Goal: Information Seeking & Learning: Learn about a topic

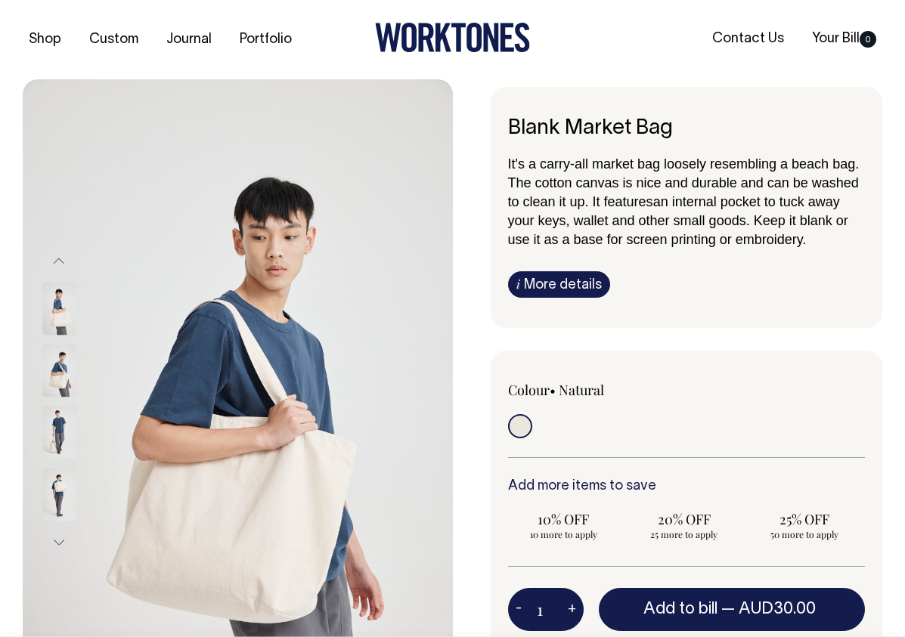
click at [45, 370] on img at bounding box center [59, 371] width 34 height 53
click at [521, 435] on input "radio" at bounding box center [520, 426] width 24 height 24
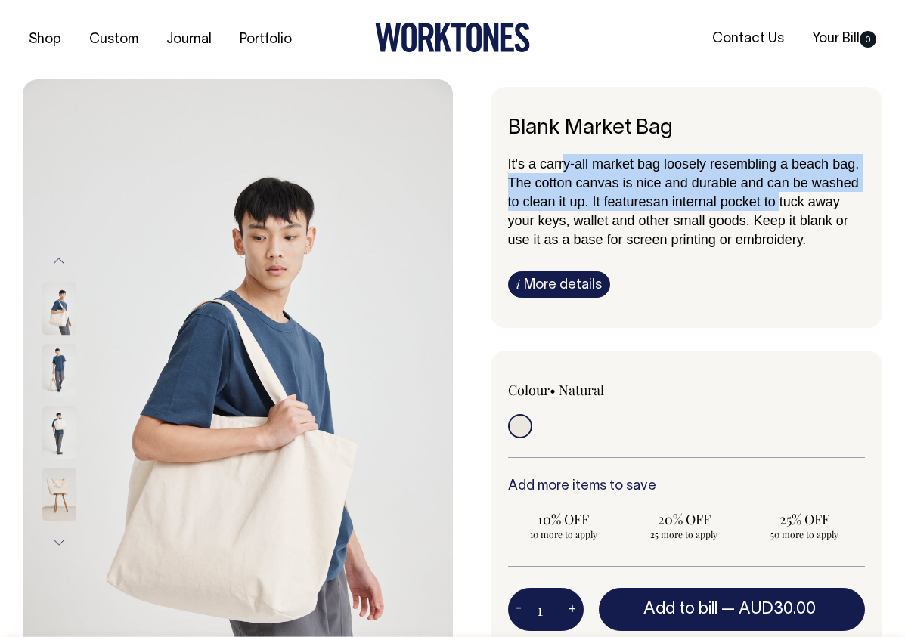
drag, startPoint x: 562, startPoint y: 160, endPoint x: 762, endPoint y: 213, distance: 207.2
click at [780, 203] on p "It's a carry-all market bag loosely resembling a beach bag. The cotton canvas i…" at bounding box center [687, 201] width 358 height 95
click at [558, 282] on link "i More details" at bounding box center [559, 284] width 102 height 26
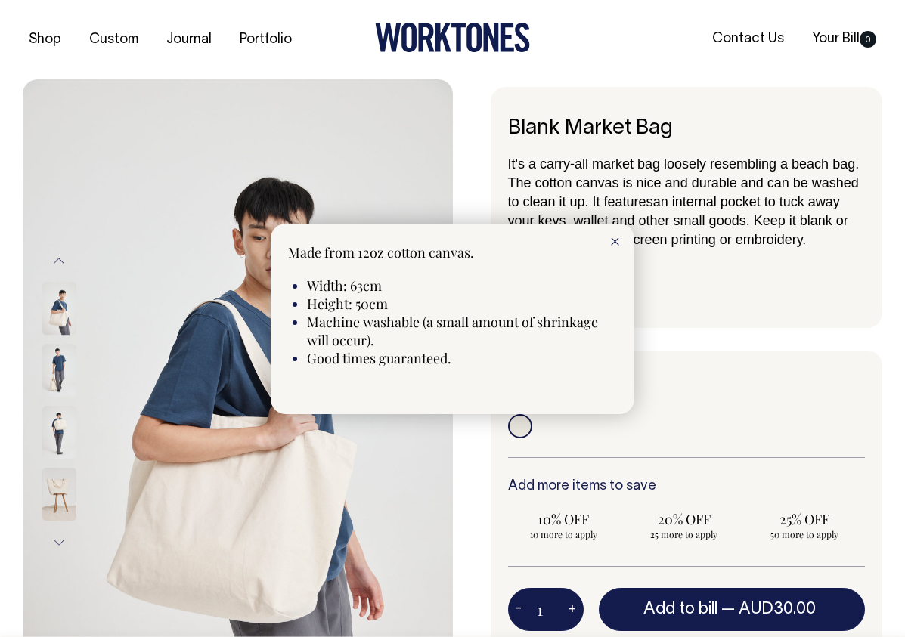
click at [618, 240] on icon at bounding box center [615, 242] width 8 height 8
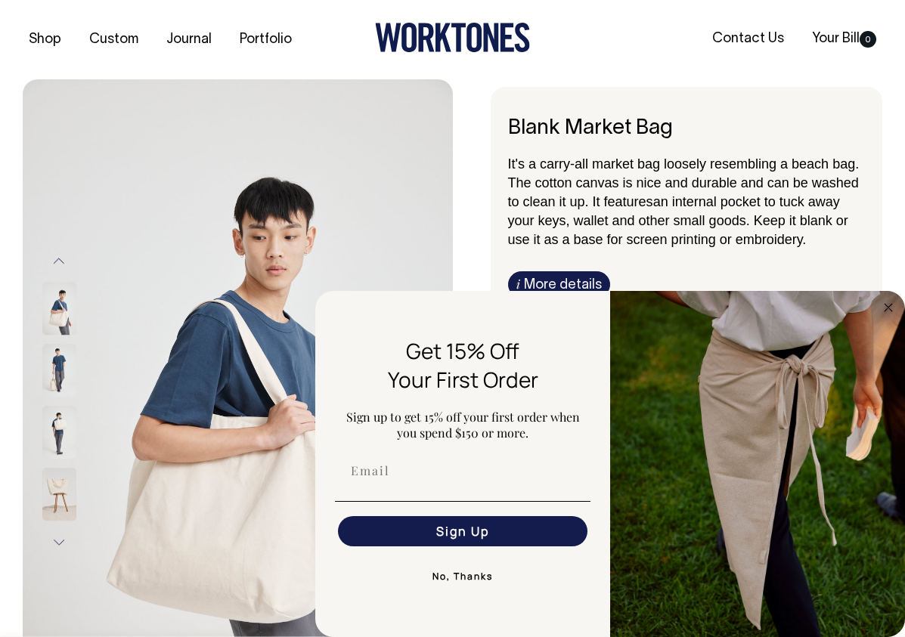
click at [68, 541] on button "Next" at bounding box center [59, 543] width 23 height 34
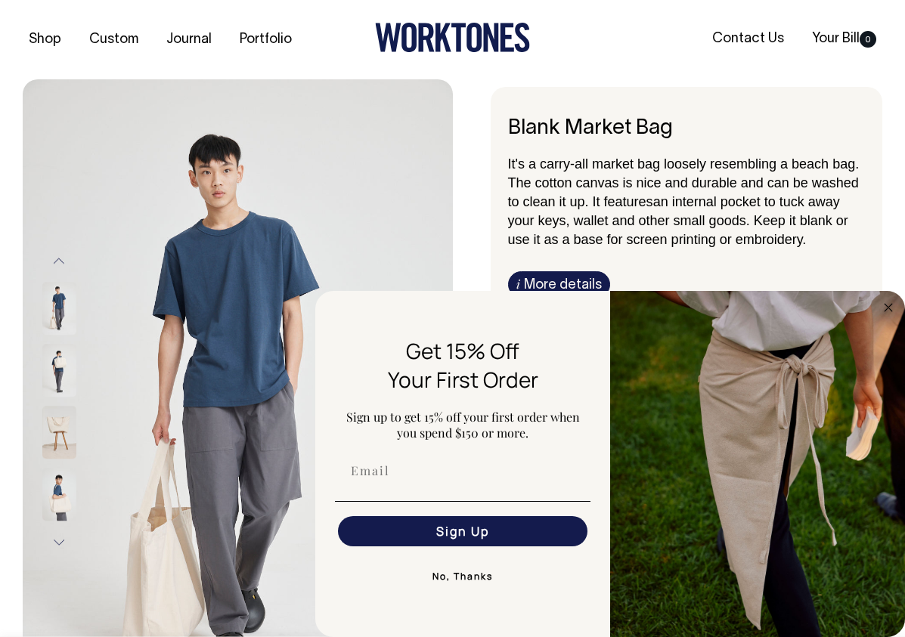
click at [64, 423] on img at bounding box center [59, 433] width 34 height 53
click at [56, 518] on img at bounding box center [59, 495] width 34 height 53
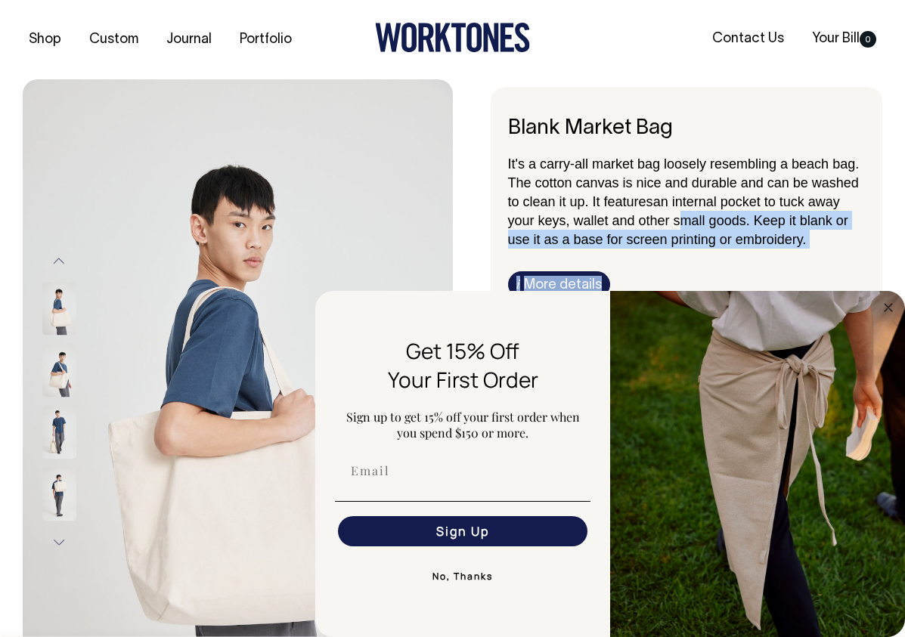
drag, startPoint x: 672, startPoint y: 225, endPoint x: 647, endPoint y: 286, distance: 65.4
click at [648, 286] on div "It's a carry-all market bag loosely resembling a beach bag. The cotton canvas i…" at bounding box center [687, 226] width 358 height 144
click at [445, 578] on button "No, Thanks" at bounding box center [463, 577] width 256 height 30
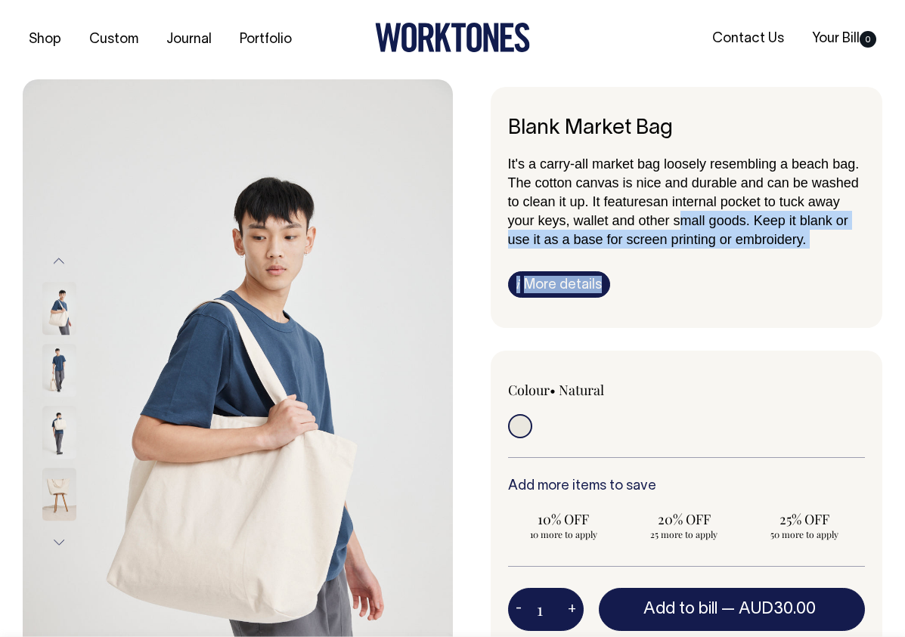
click at [67, 478] on div at bounding box center [80, 402] width 76 height 868
click at [57, 502] on img at bounding box center [59, 495] width 34 height 53
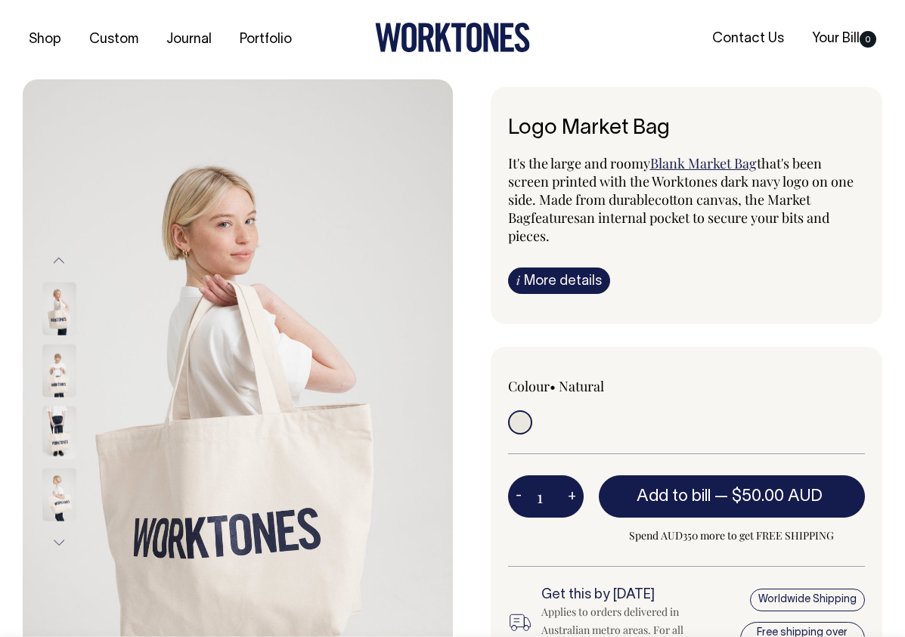
click at [59, 361] on img at bounding box center [59, 370] width 34 height 53
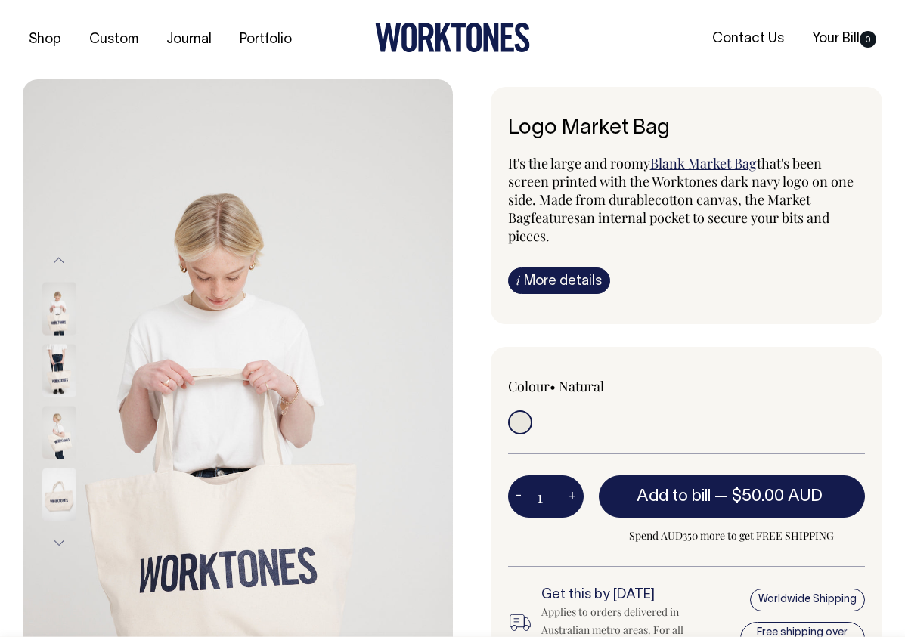
click at [60, 307] on img at bounding box center [59, 308] width 34 height 53
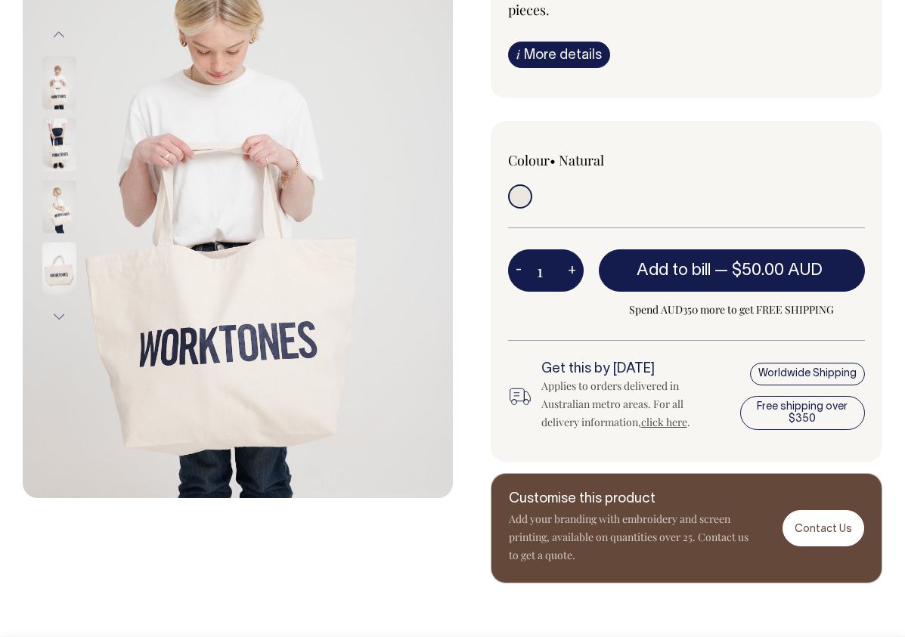
scroll to position [227, 0]
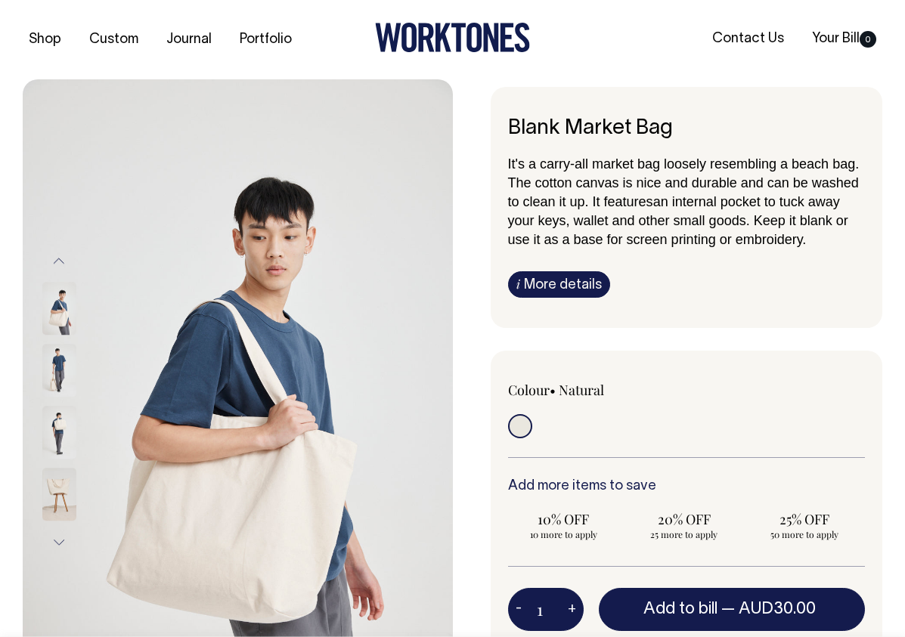
click at [62, 251] on button "Previous" at bounding box center [59, 261] width 23 height 34
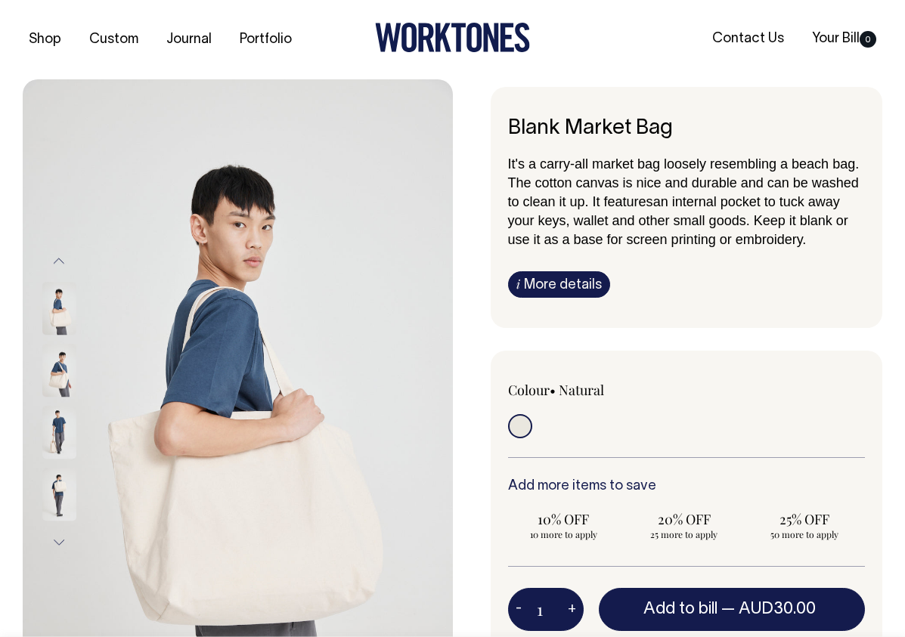
click at [60, 364] on img at bounding box center [59, 371] width 34 height 53
drag, startPoint x: 64, startPoint y: 299, endPoint x: 65, endPoint y: 420, distance: 120.2
click at [64, 302] on img at bounding box center [59, 309] width 34 height 53
click at [61, 433] on img at bounding box center [59, 436] width 34 height 53
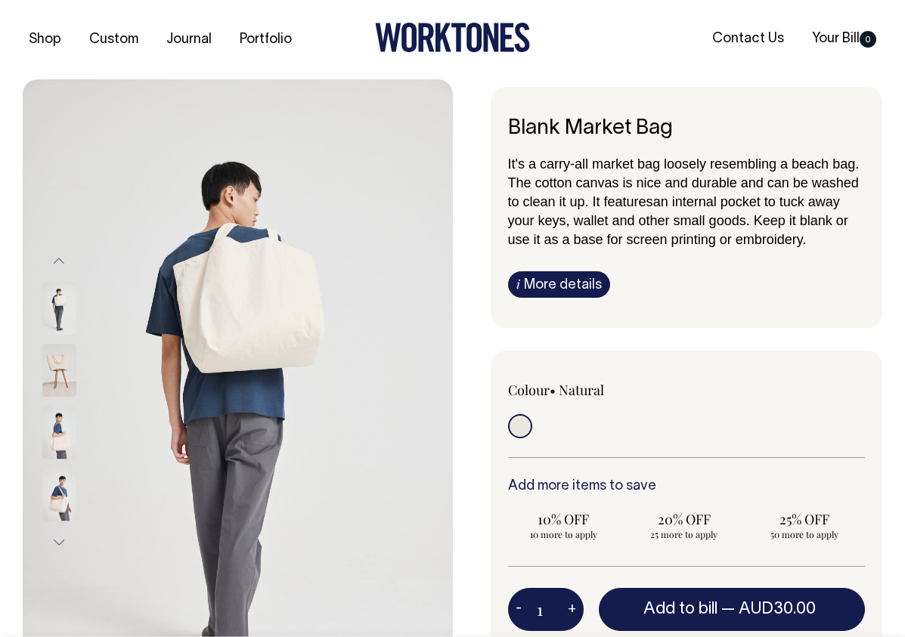
click at [64, 423] on img at bounding box center [59, 433] width 34 height 53
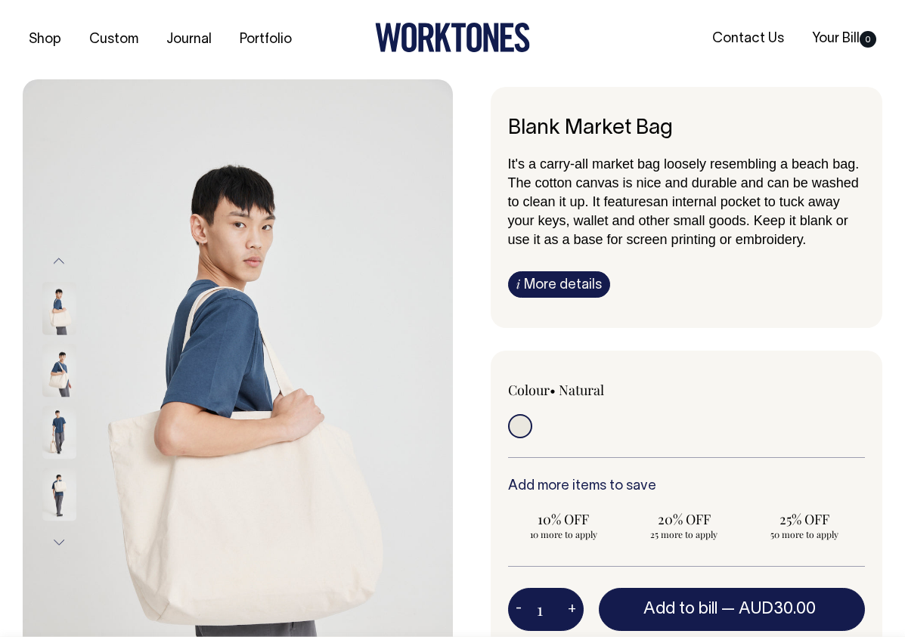
click at [54, 492] on div at bounding box center [80, 464] width 76 height 868
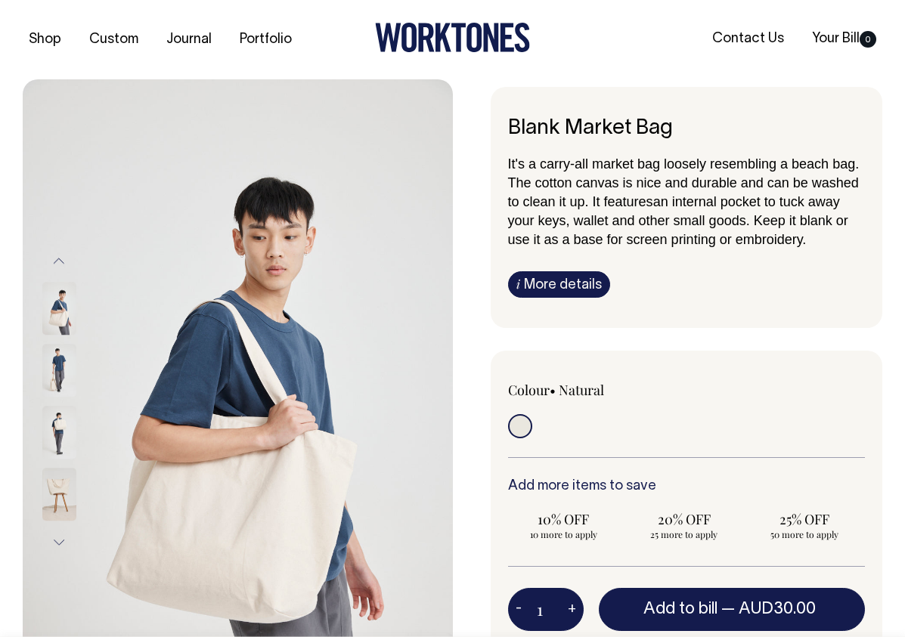
click at [54, 475] on img at bounding box center [59, 495] width 34 height 53
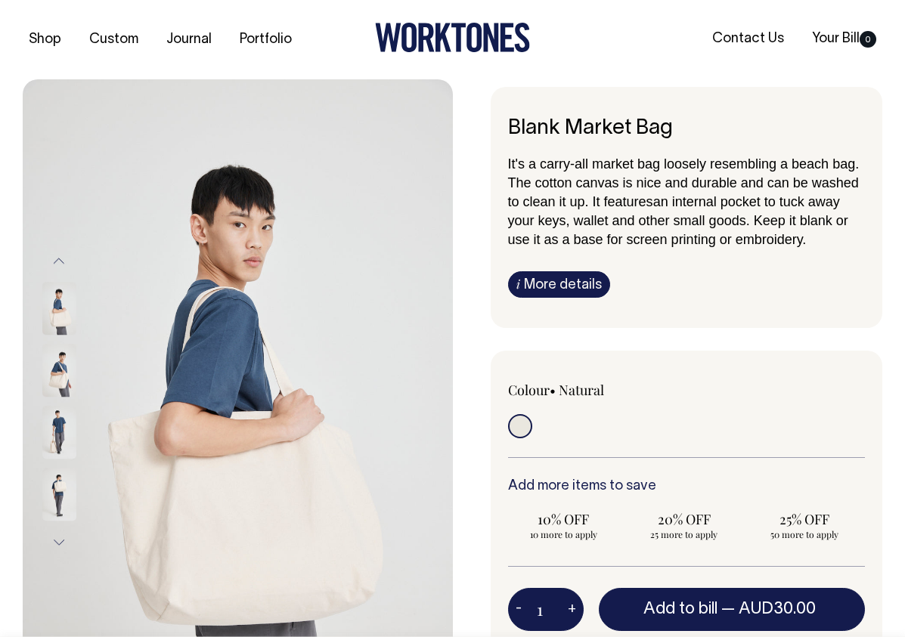
click at [56, 540] on button "Next" at bounding box center [59, 543] width 23 height 34
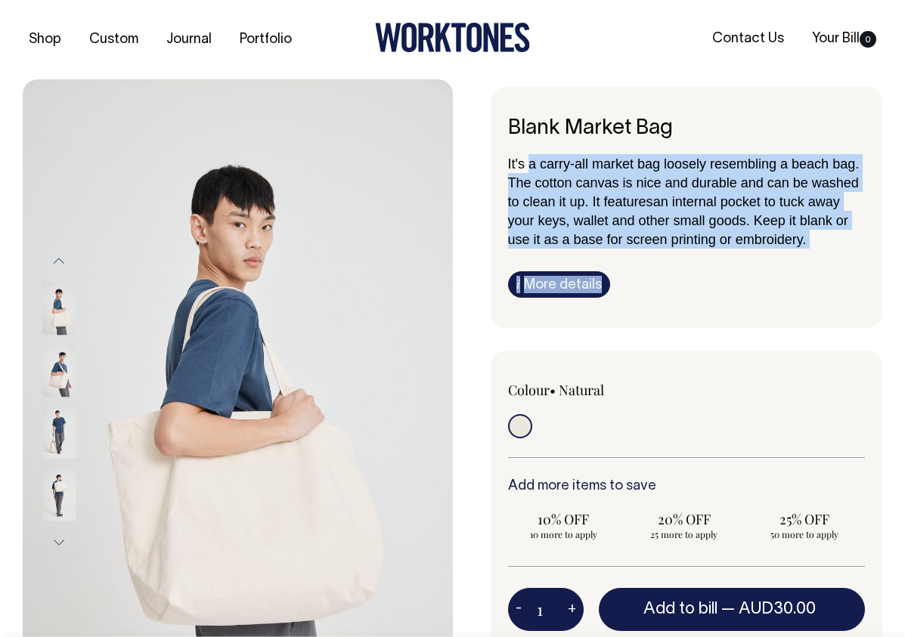
drag, startPoint x: 547, startPoint y: 163, endPoint x: 837, endPoint y: 251, distance: 302.8
click at [837, 251] on div "It's a carry-all market bag loosely resembling a beach bag. The cotton canvas i…" at bounding box center [687, 226] width 358 height 144
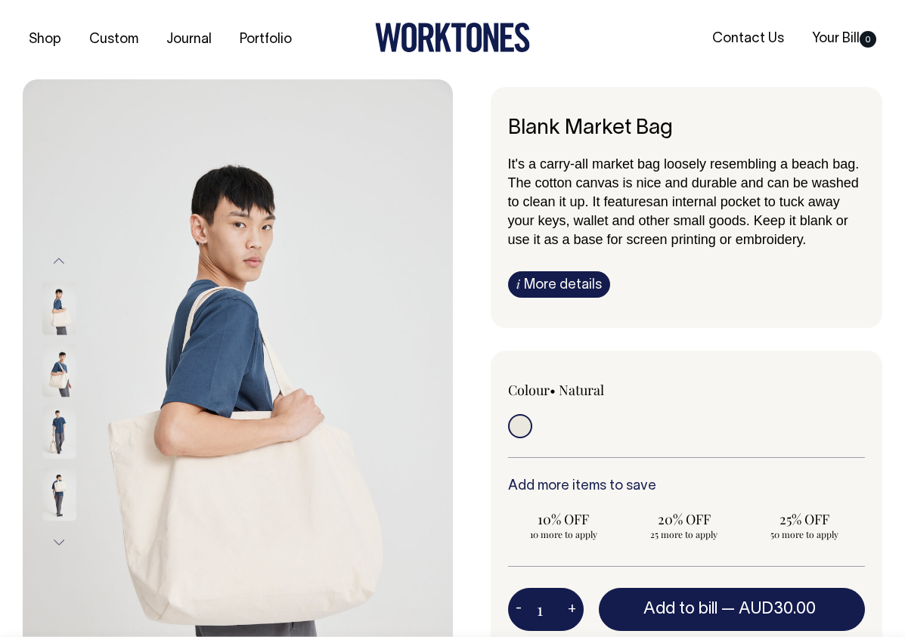
click at [836, 255] on div "It's a carry-all market bag loosely resembling a beach bag. The cotton canvas i…" at bounding box center [687, 226] width 358 height 144
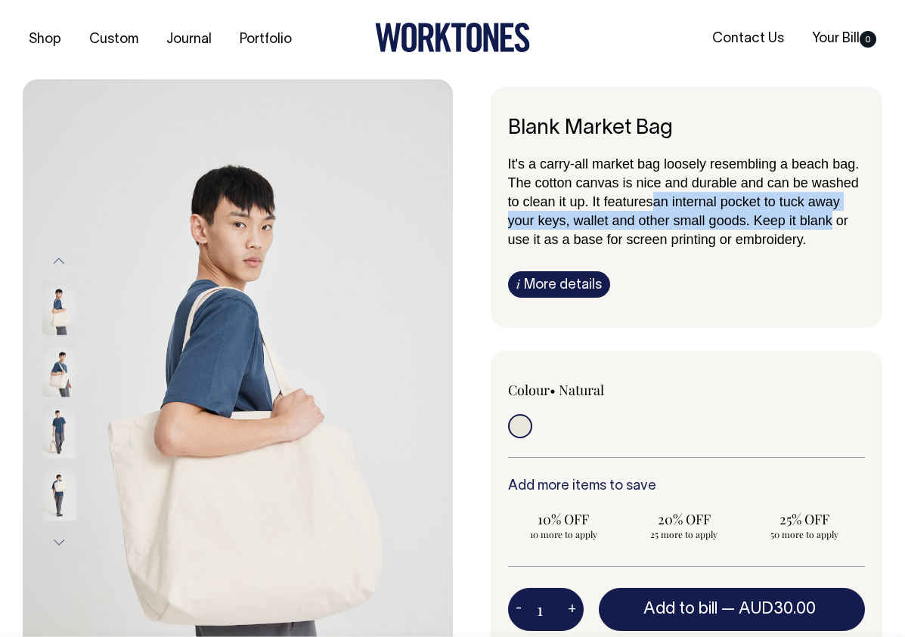
drag, startPoint x: 682, startPoint y: 196, endPoint x: 823, endPoint y: 231, distance: 145.6
click at [823, 230] on p "It's a carry-all market bag loosely resembling a beach bag. The cotton canvas i…" at bounding box center [687, 201] width 358 height 95
click at [820, 246] on p "It's a carry-all market bag loosely resembling a beach bag. The cotton canvas i…" at bounding box center [687, 201] width 358 height 95
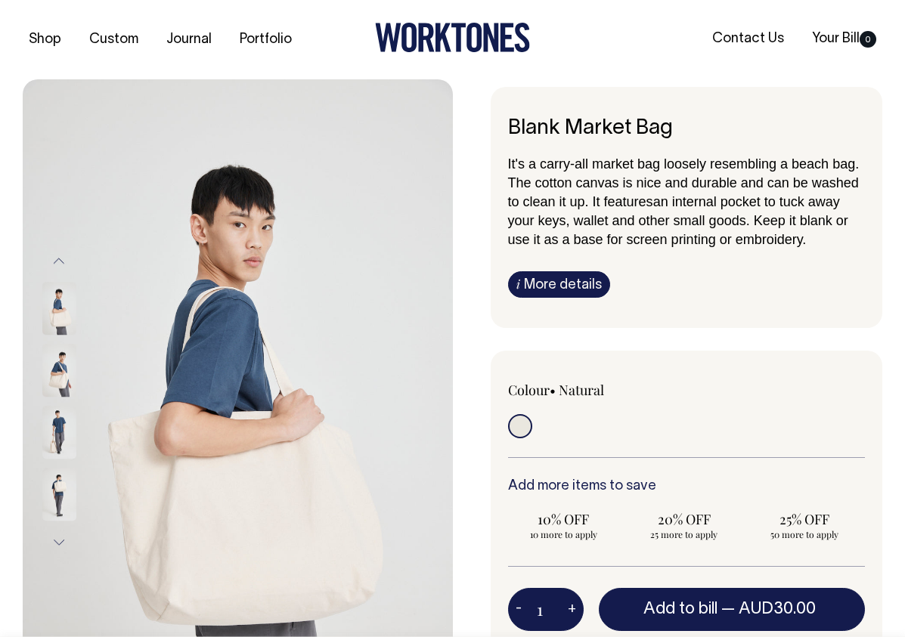
click at [541, 193] on p "It's a carry-all market bag loosely resembling a beach bag. The cotton canvas i…" at bounding box center [687, 201] width 358 height 95
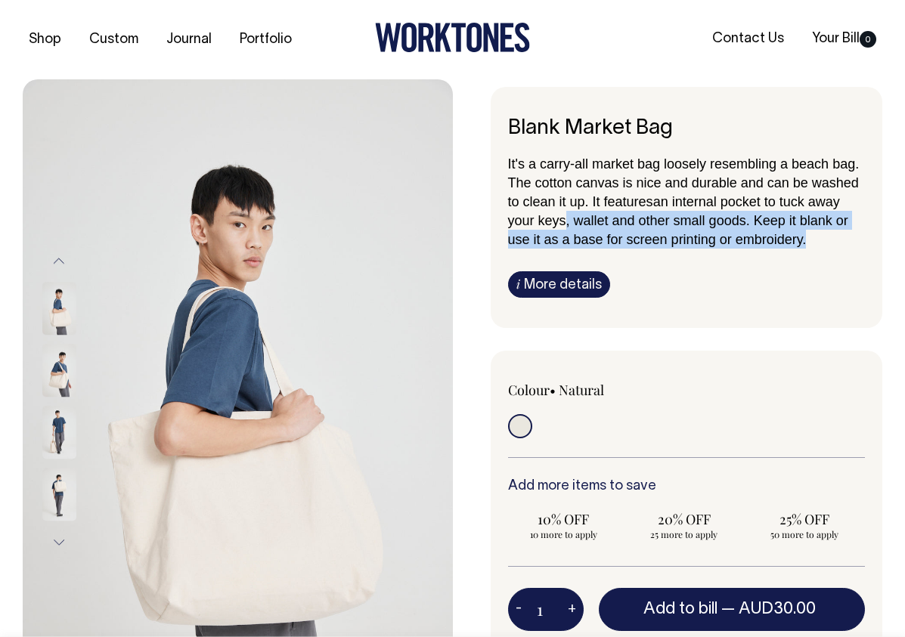
drag, startPoint x: 558, startPoint y: 224, endPoint x: 803, endPoint y: 245, distance: 245.9
click at [800, 247] on p "It's a carry-all market bag loosely resembling a beach bag. The cotton canvas i…" at bounding box center [687, 201] width 358 height 95
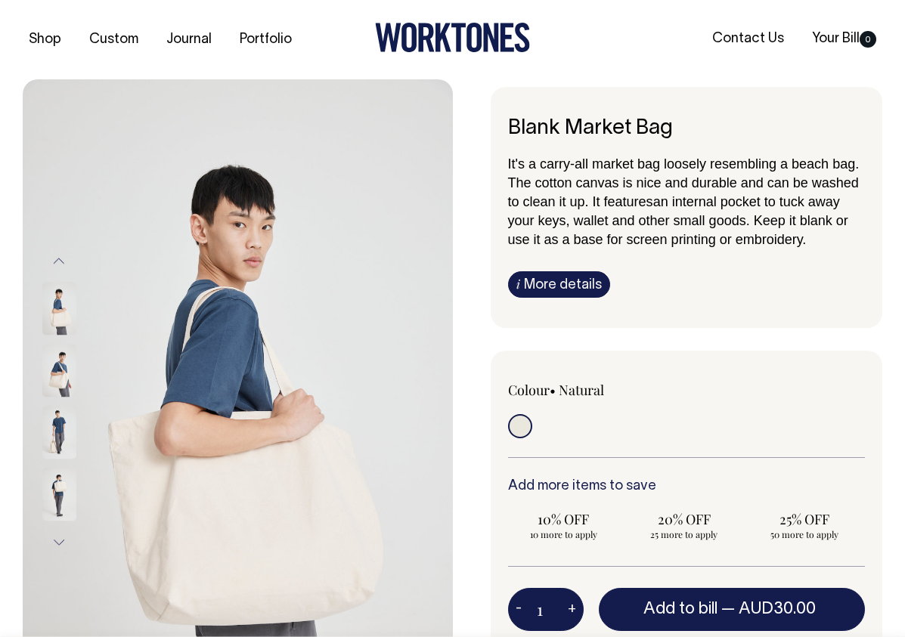
click at [809, 241] on p "It's a carry-all market bag loosely resembling a beach bag. The cotton canvas i…" at bounding box center [687, 201] width 358 height 95
click at [548, 287] on link "i More details" at bounding box center [559, 284] width 102 height 26
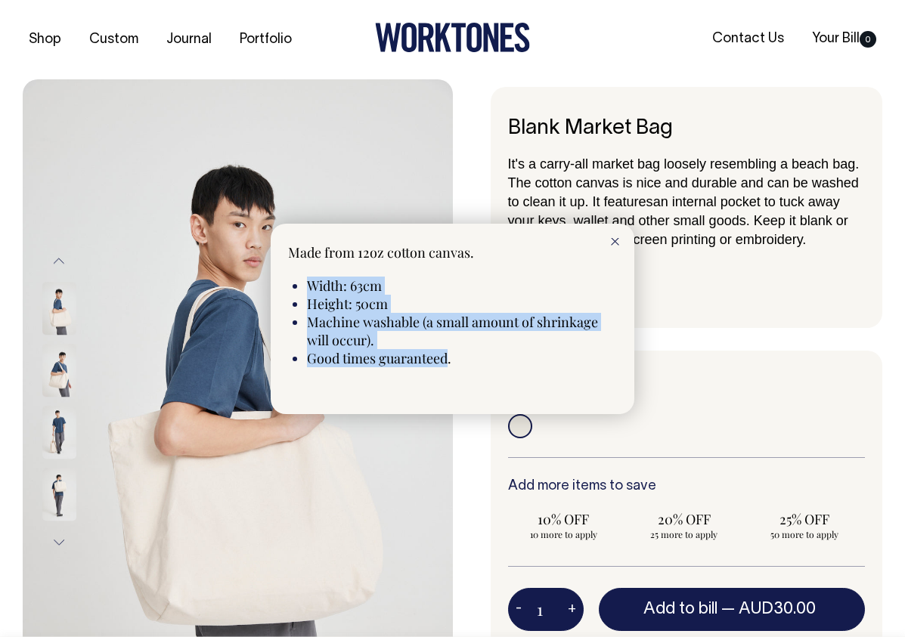
drag, startPoint x: 445, startPoint y: 359, endPoint x: 294, endPoint y: 274, distance: 173.7
click at [294, 274] on div "Material Made from 12oz cotton canvas. Ingredients Width: 63cm Height: 50cm Mac…" at bounding box center [452, 305] width 329 height 124
click at [389, 349] on span "Good times guaranteed." at bounding box center [379, 358] width 144 height 18
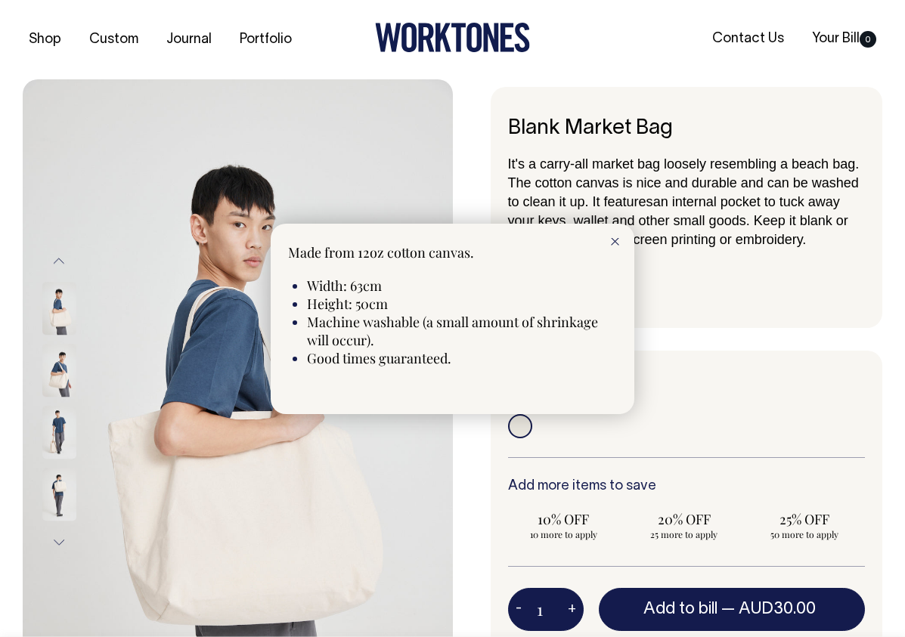
click at [778, 336] on div at bounding box center [452, 318] width 905 height 637
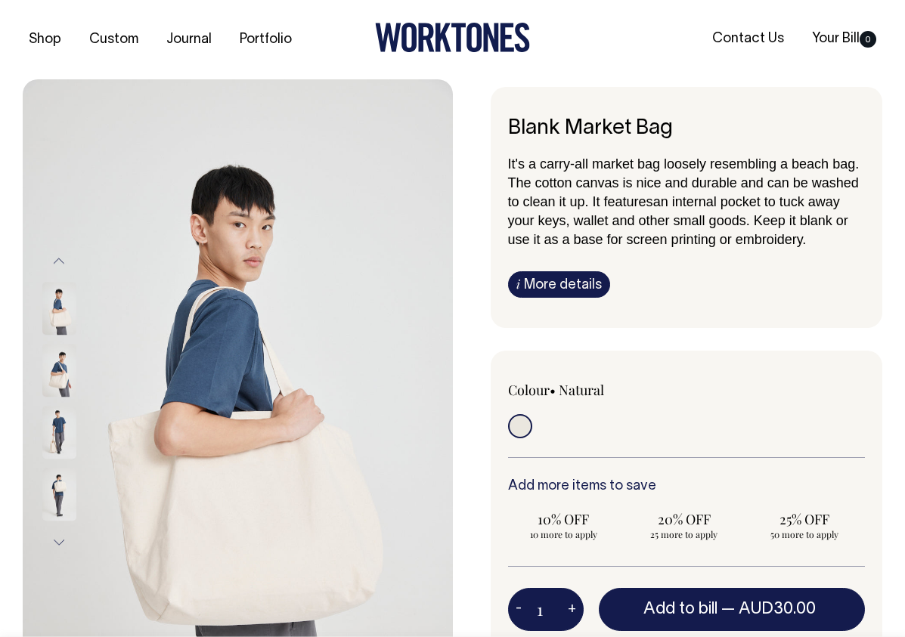
click at [563, 288] on link "i More details" at bounding box center [559, 284] width 102 height 26
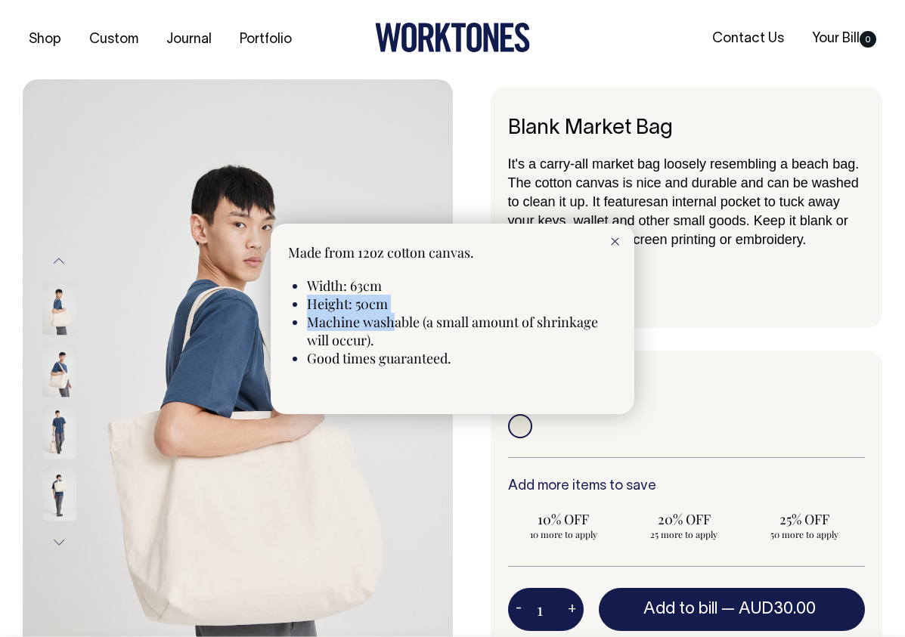
drag, startPoint x: 300, startPoint y: 308, endPoint x: 394, endPoint y: 320, distance: 94.5
click at [394, 320] on div "Material Made from 12oz cotton canvas. Ingredients Width: 63cm Height: 50cm Mac…" at bounding box center [452, 305] width 329 height 124
click at [393, 335] on li "Machine washable (a small amount of shrinkage will occur)." at bounding box center [462, 331] width 310 height 36
click at [631, 239] on div at bounding box center [615, 240] width 39 height 33
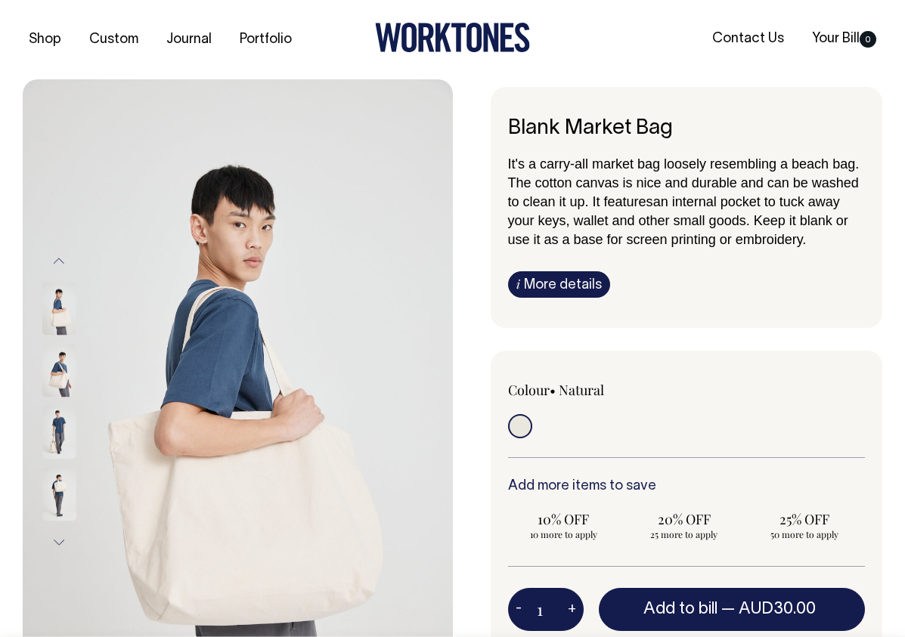
drag, startPoint x: 621, startPoint y: 392, endPoint x: 535, endPoint y: 383, distance: 87.3
click at [520, 382] on div "Colour • Natural" at bounding box center [579, 390] width 143 height 18
click at [688, 408] on div at bounding box center [758, 406] width 215 height 50
drag, startPoint x: 597, startPoint y: 390, endPoint x: 495, endPoint y: 389, distance: 102.1
click at [495, 389] on div "Colour • Natural" at bounding box center [687, 576] width 392 height 451
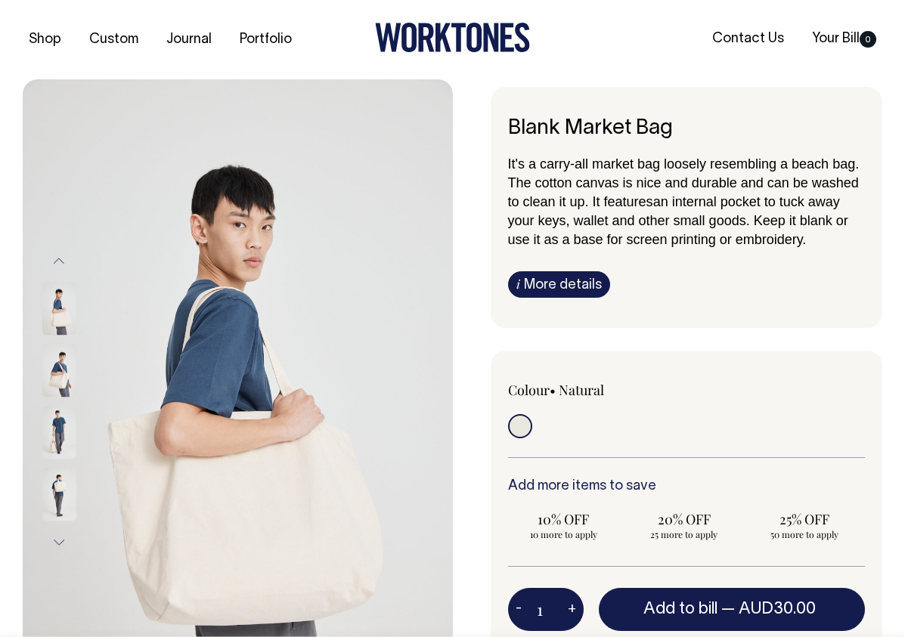
click at [648, 415] on div at bounding box center [579, 428] width 143 height 28
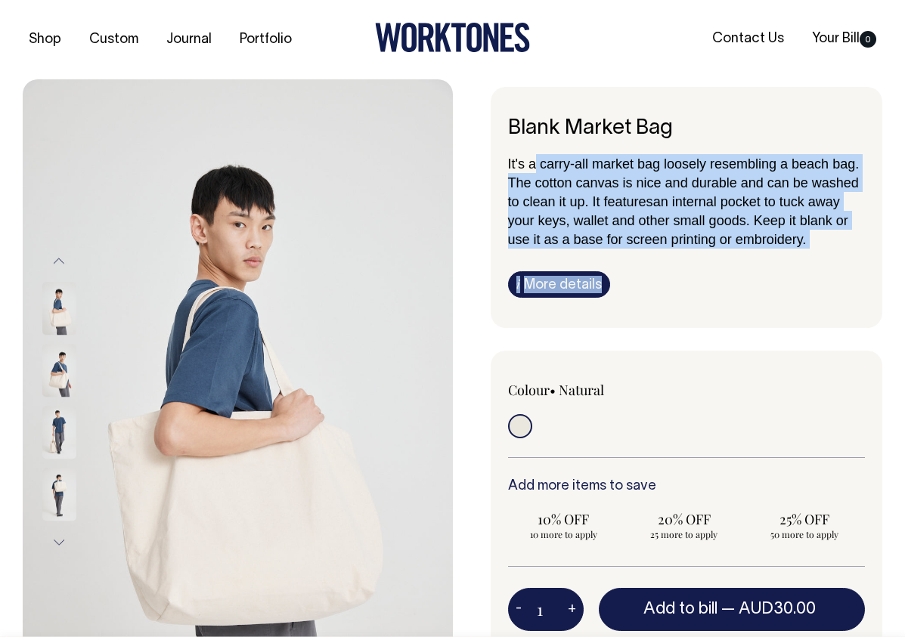
drag, startPoint x: 570, startPoint y: 165, endPoint x: 817, endPoint y: 249, distance: 261.1
click at [817, 249] on div "It's a carry-all market bag loosely resembling a beach bag. The cotton canvas i…" at bounding box center [687, 226] width 358 height 144
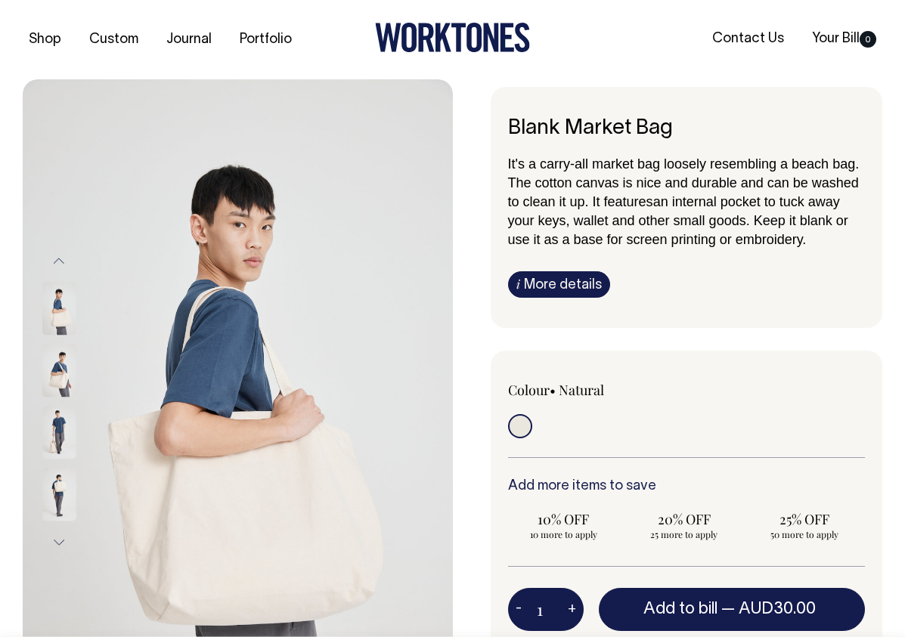
click at [817, 249] on div "It's a carry-all market bag loosely resembling a beach bag. The cotton canvas i…" at bounding box center [687, 226] width 358 height 144
drag, startPoint x: 554, startPoint y: 238, endPoint x: 590, endPoint y: 245, distance: 36.9
click at [590, 245] on span "an internal pocket to tuck away your keys, wallet and other small goods. Keep i…" at bounding box center [678, 220] width 340 height 53
click at [567, 242] on span "an internal pocket to tuck away your keys, wallet and other small goods. Keep i…" at bounding box center [678, 220] width 340 height 53
drag, startPoint x: 499, startPoint y: 157, endPoint x: 824, endPoint y: 248, distance: 337.7
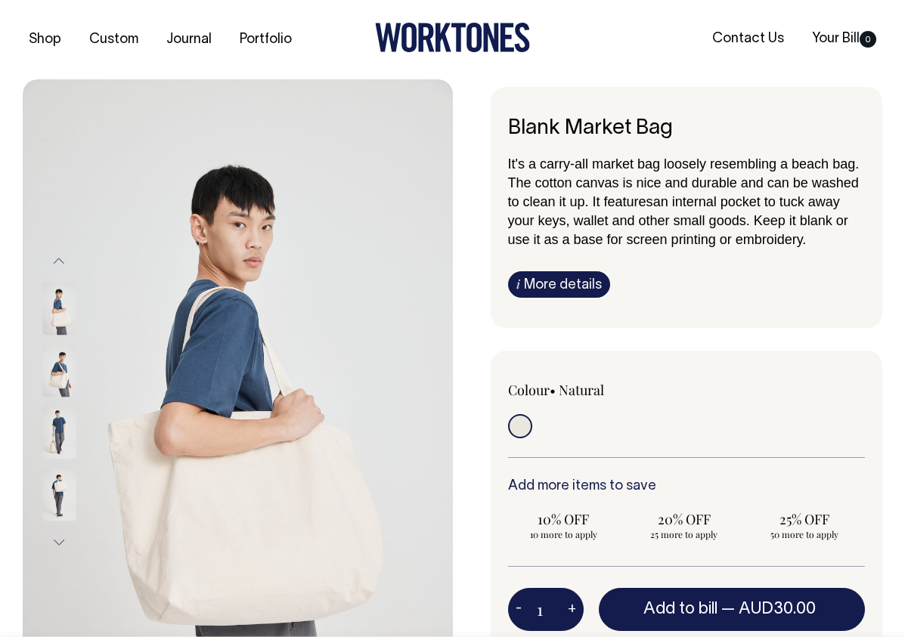
click at [824, 248] on div "Blank Market Bag It's a carry-all market bag loosely resembling a beach bag. Th…" at bounding box center [687, 207] width 392 height 241
click at [823, 253] on div "It's a carry-all market bag loosely resembling a beach bag. The cotton canvas i…" at bounding box center [687, 226] width 358 height 144
drag, startPoint x: 639, startPoint y: 204, endPoint x: 828, endPoint y: 236, distance: 191.7
click at [828, 236] on p "It's a carry-all market bag loosely resembling a beach bag. The cotton canvas i…" at bounding box center [687, 201] width 358 height 95
click at [759, 222] on span "an internal pocket to tuck away your keys, wallet and other small goods. Keep i…" at bounding box center [678, 220] width 340 height 53
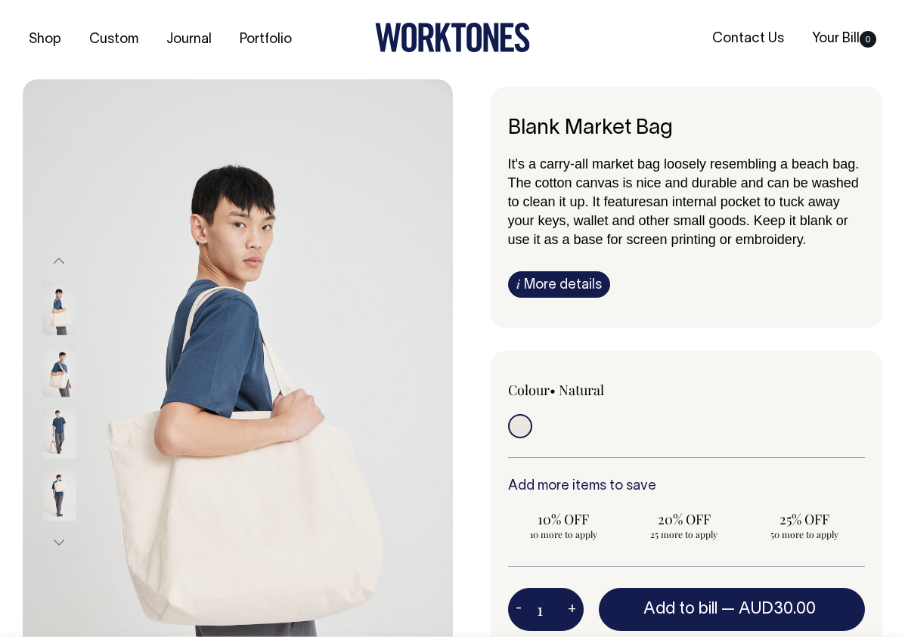
click at [58, 499] on img at bounding box center [59, 495] width 34 height 53
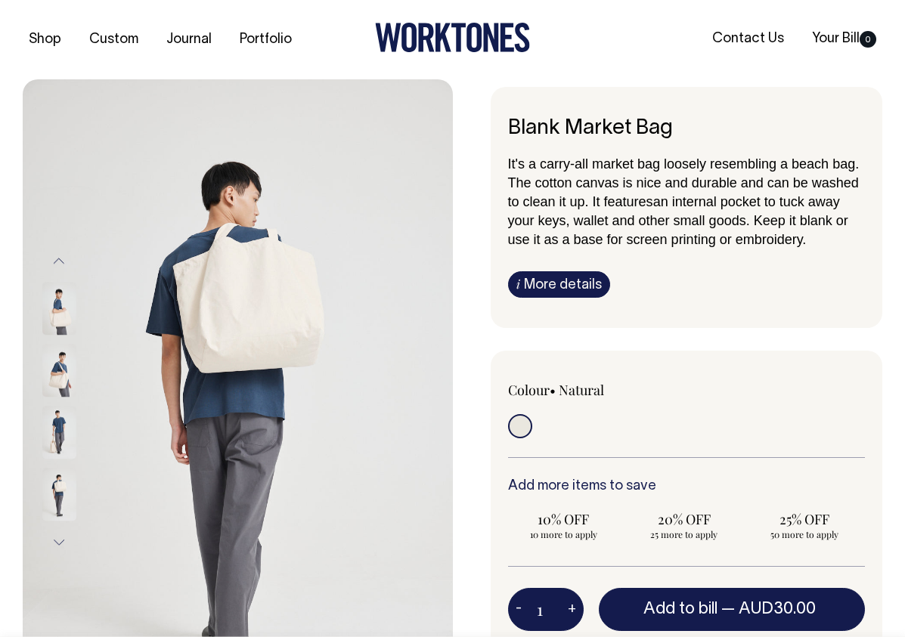
click at [57, 439] on img at bounding box center [59, 433] width 34 height 53
click at [66, 369] on img at bounding box center [59, 371] width 34 height 53
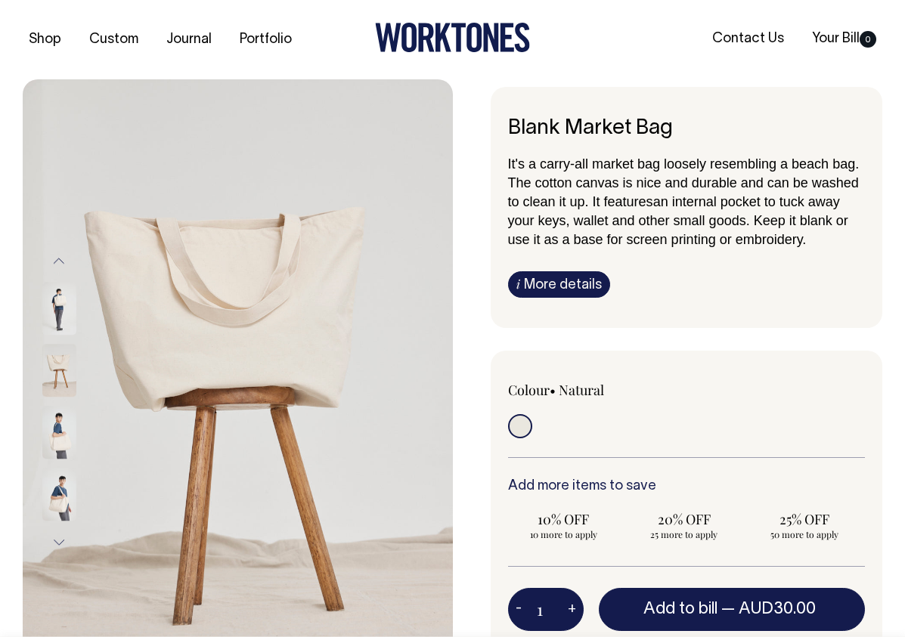
click at [64, 308] on img at bounding box center [59, 309] width 34 height 53
click at [54, 546] on button "Next" at bounding box center [59, 543] width 23 height 34
click at [57, 543] on button "Next" at bounding box center [59, 543] width 23 height 34
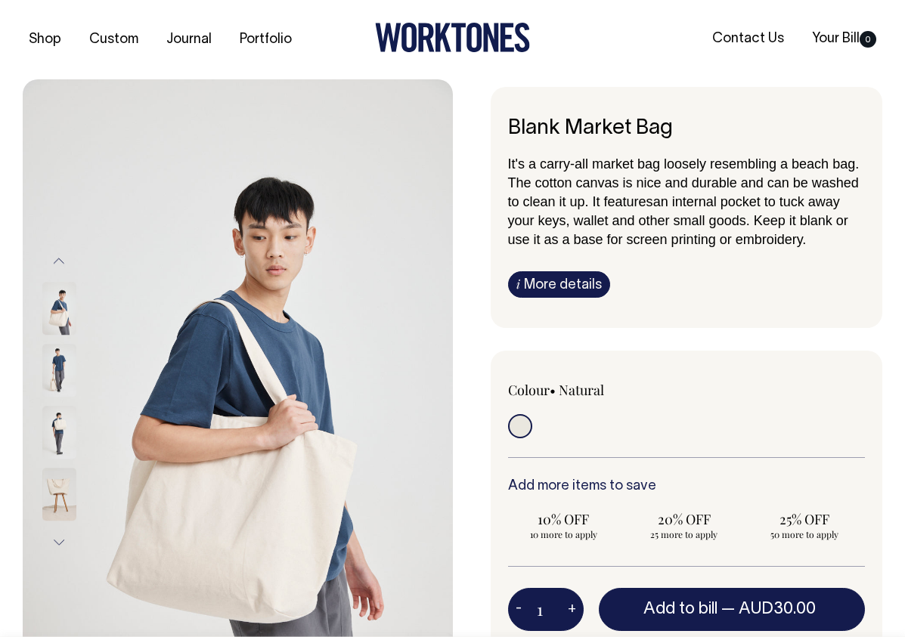
click at [61, 429] on img at bounding box center [59, 433] width 34 height 53
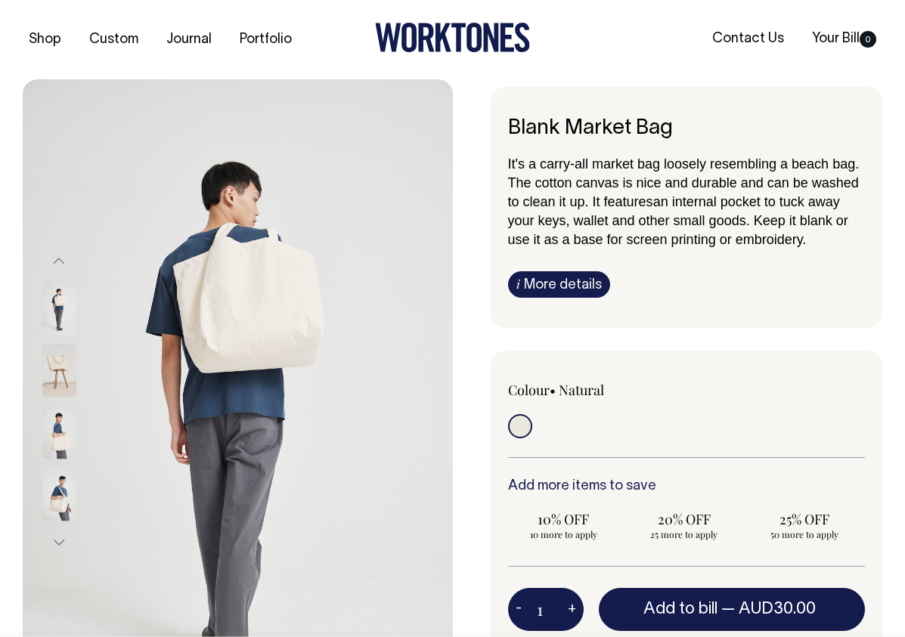
click at [57, 476] on img at bounding box center [59, 495] width 34 height 53
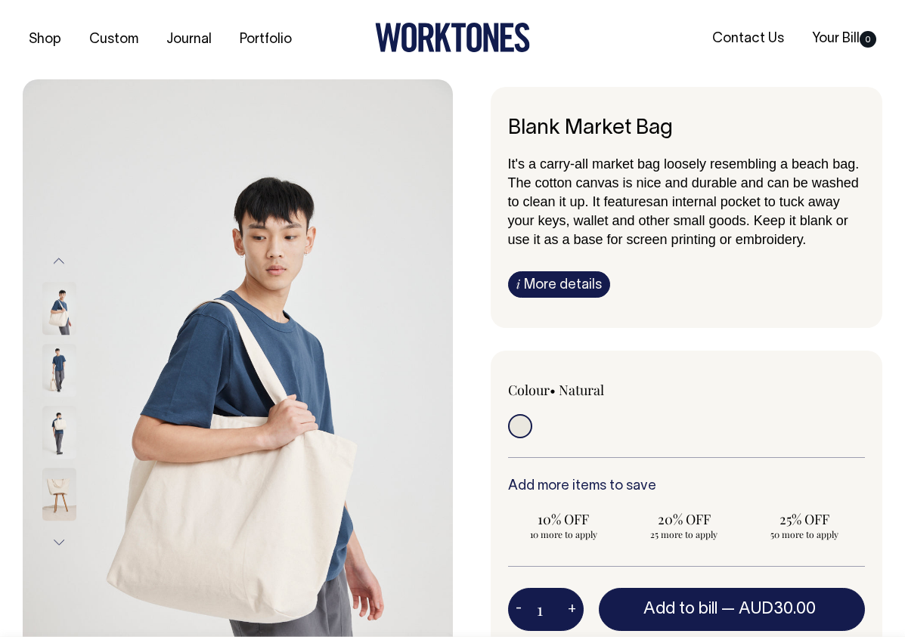
click at [60, 504] on img at bounding box center [59, 495] width 34 height 53
click at [51, 502] on img at bounding box center [59, 495] width 34 height 53
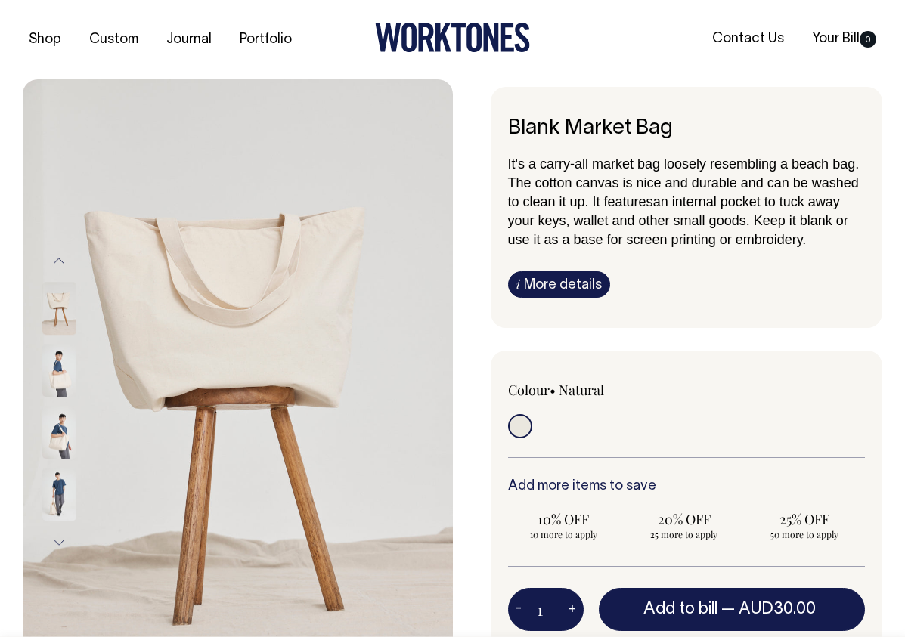
click at [59, 380] on img at bounding box center [59, 371] width 34 height 53
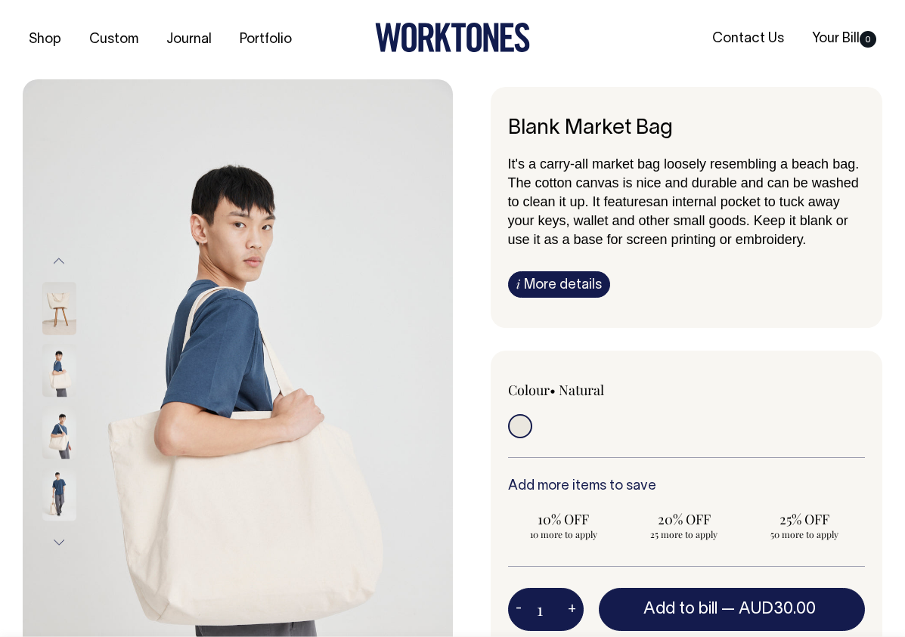
click at [58, 451] on img at bounding box center [59, 433] width 34 height 53
click at [48, 485] on img at bounding box center [59, 495] width 34 height 53
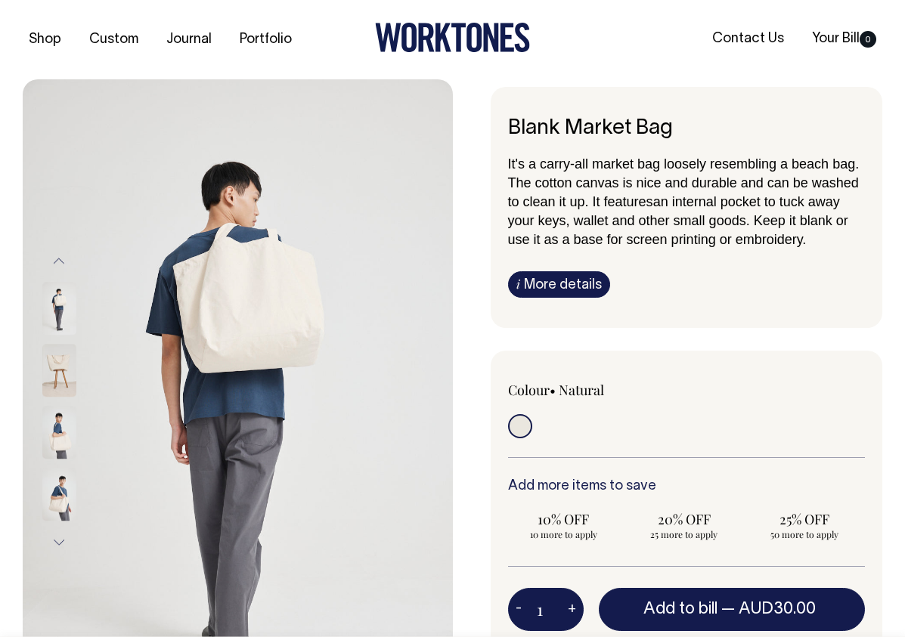
click at [57, 370] on div at bounding box center [80, 278] width 76 height 868
click at [59, 430] on img at bounding box center [59, 433] width 34 height 53
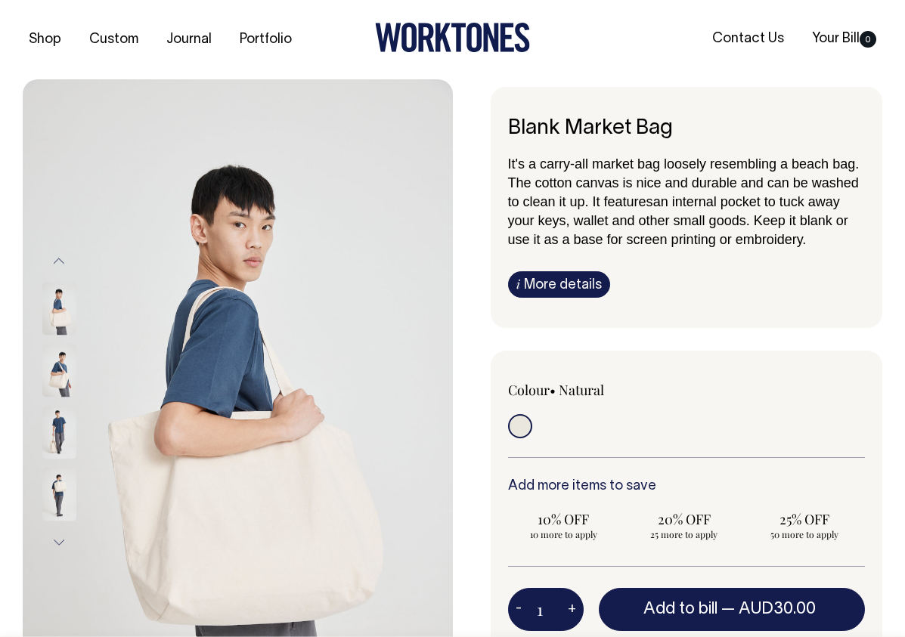
click at [56, 391] on img at bounding box center [59, 371] width 34 height 53
click at [54, 396] on img at bounding box center [59, 371] width 34 height 53
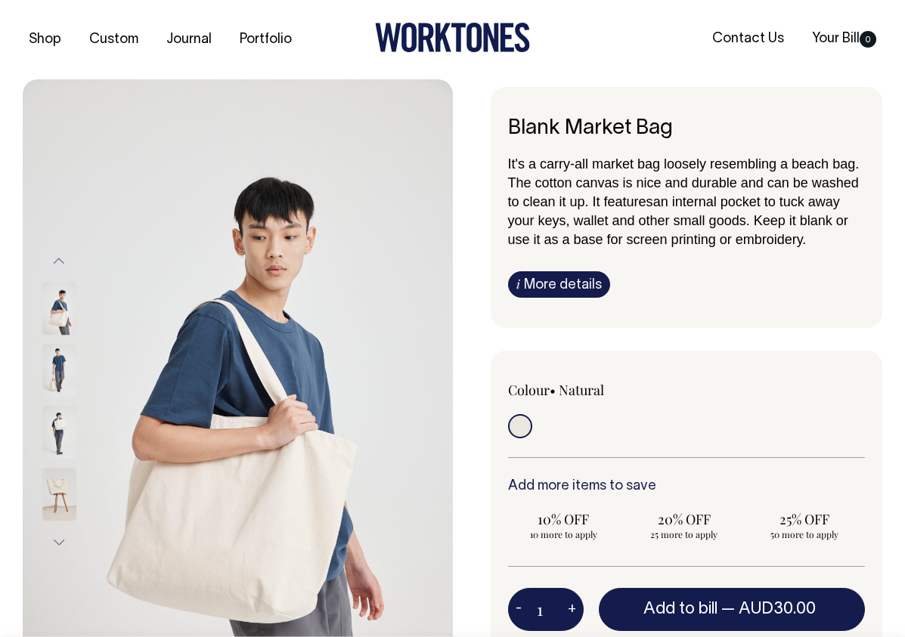
click at [60, 429] on img at bounding box center [59, 433] width 34 height 53
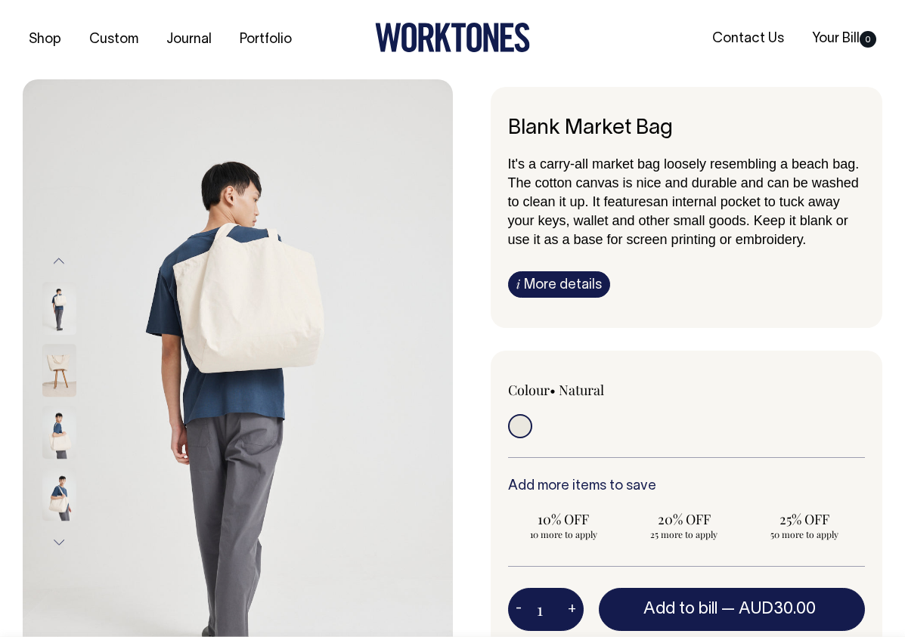
click at [51, 448] on img at bounding box center [59, 433] width 34 height 53
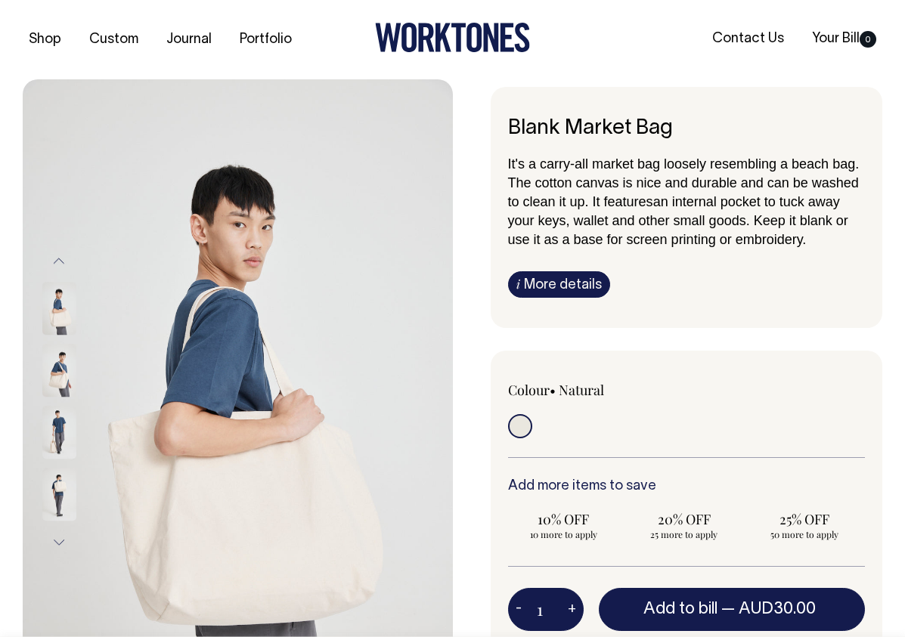
click at [50, 499] on img at bounding box center [59, 495] width 34 height 53
click at [60, 541] on button "Next" at bounding box center [59, 543] width 23 height 34
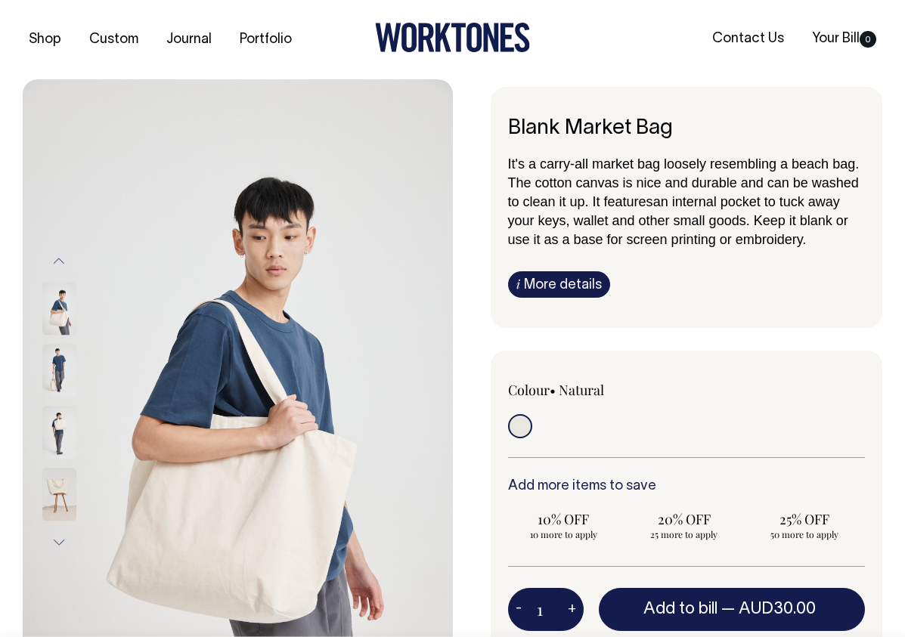
click at [60, 541] on button "Next" at bounding box center [59, 543] width 23 height 34
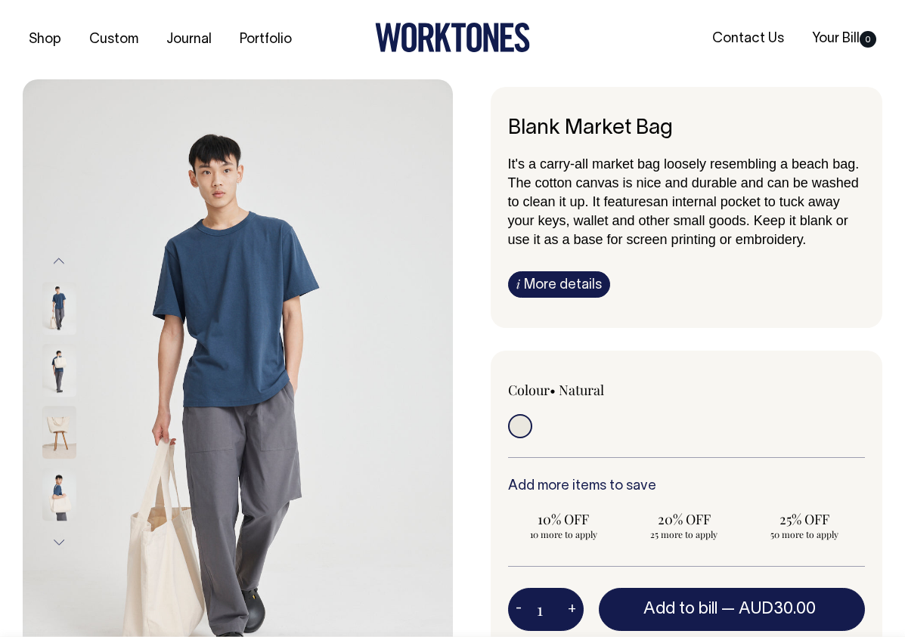
click at [67, 528] on button "Next" at bounding box center [59, 543] width 23 height 34
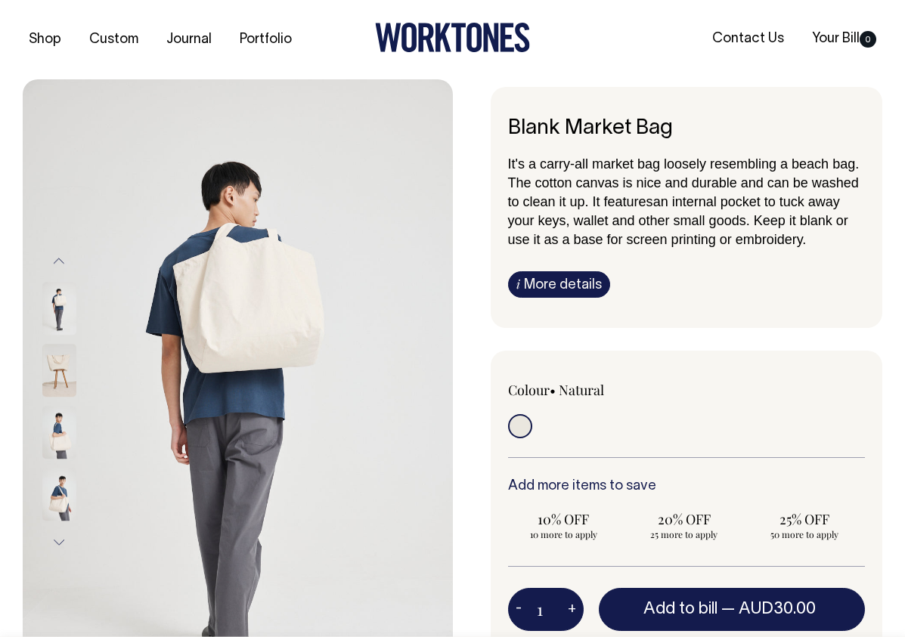
click at [67, 528] on button "Next" at bounding box center [59, 543] width 23 height 34
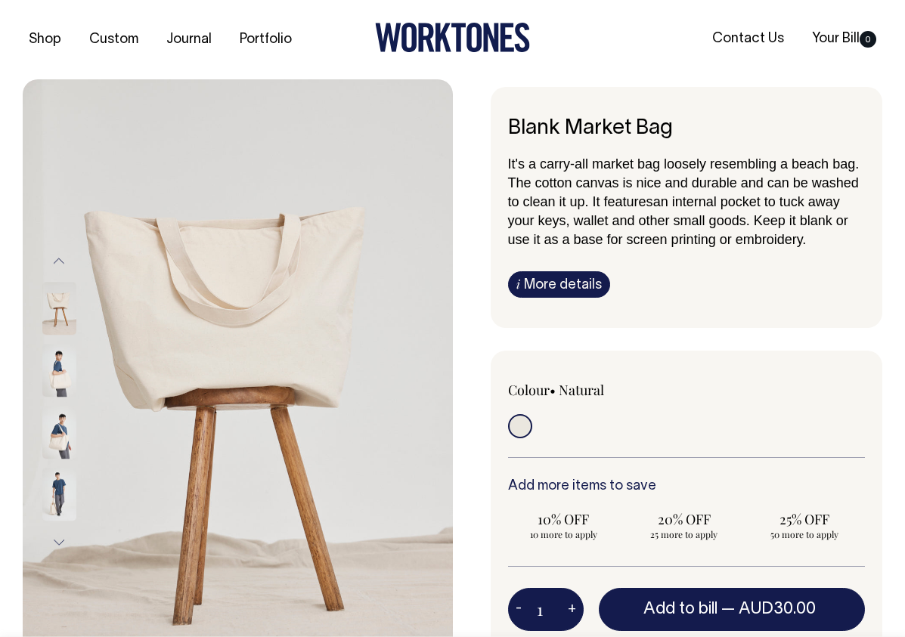
click at [62, 528] on button "Next" at bounding box center [59, 543] width 23 height 34
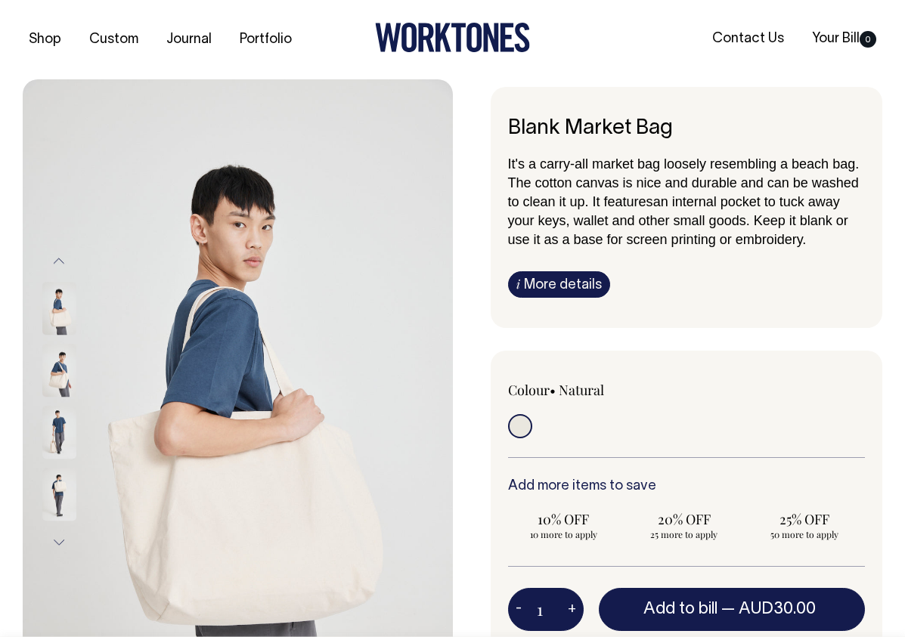
click at [62, 525] on div at bounding box center [80, 495] width 76 height 62
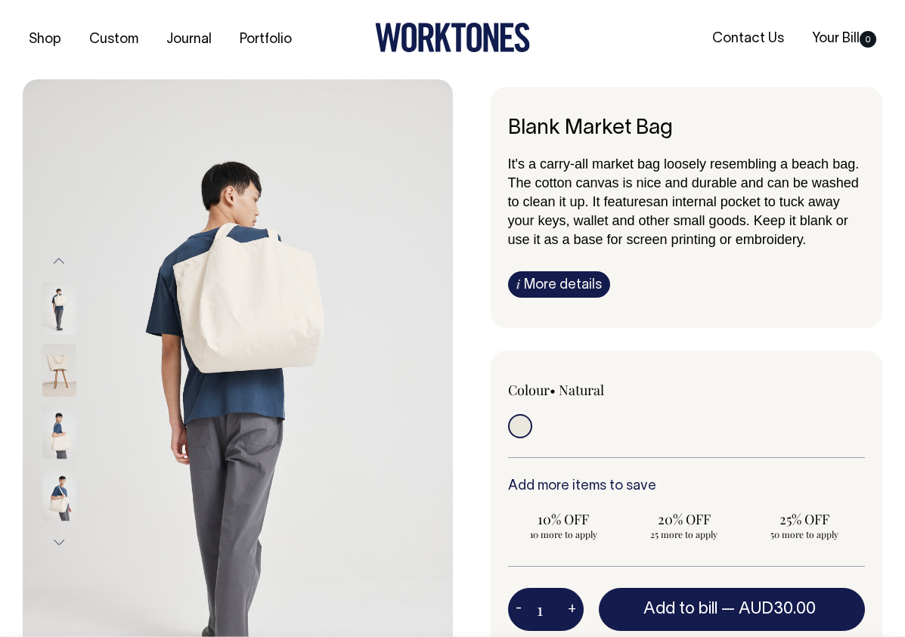
click at [56, 510] on div at bounding box center [80, 278] width 76 height 868
drag, startPoint x: 635, startPoint y: 260, endPoint x: 645, endPoint y: 265, distance: 10.8
click at [639, 259] on div "It's a carry-all market bag loosely resembling a beach bag. The cotton canvas i…" at bounding box center [687, 226] width 358 height 144
click at [632, 429] on div at bounding box center [579, 428] width 143 height 28
drag, startPoint x: 663, startPoint y: 200, endPoint x: 821, endPoint y: 237, distance: 162.1
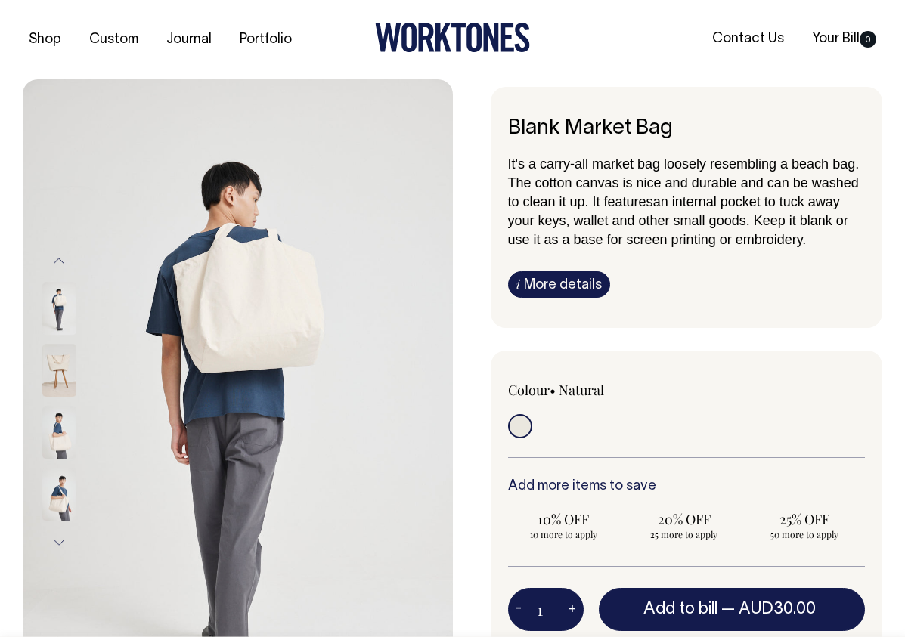
click at [821, 237] on p "It's a carry-all market bag loosely resembling a beach bag. The cotton canvas i…" at bounding box center [687, 201] width 358 height 95
click at [822, 240] on p "It's a carry-all market bag loosely resembling a beach bag. The cotton canvas i…" at bounding box center [687, 201] width 358 height 95
drag, startPoint x: 809, startPoint y: 235, endPoint x: 584, endPoint y: 207, distance: 227.0
click at [584, 207] on p "It's a carry-all market bag loosely resembling a beach bag. The cotton canvas i…" at bounding box center [687, 201] width 358 height 95
click at [618, 214] on span "an internal pocket to tuck away your keys, wallet and other small goods. Keep i…" at bounding box center [678, 220] width 340 height 53
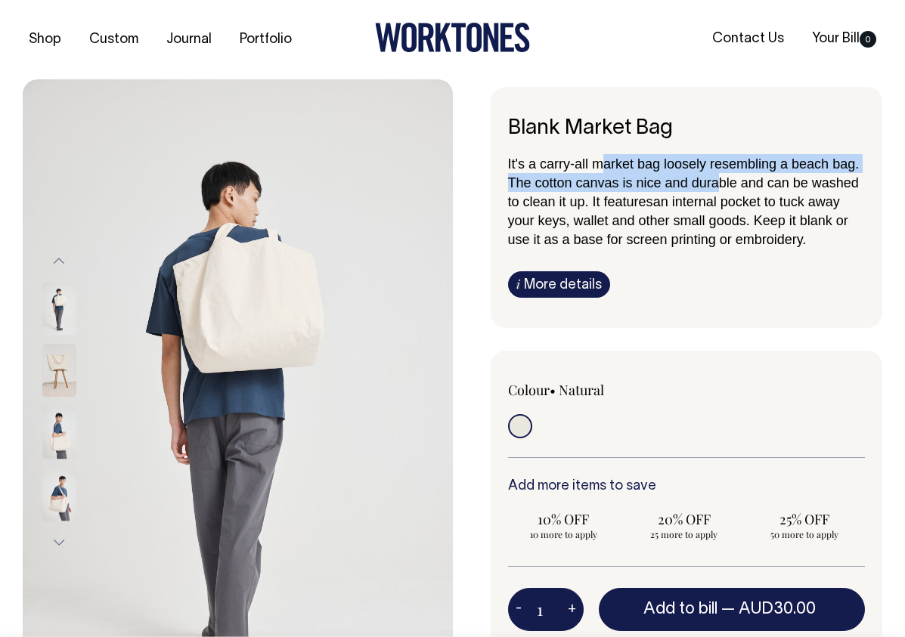
drag, startPoint x: 603, startPoint y: 172, endPoint x: 721, endPoint y: 191, distance: 119.6
click at [721, 191] on p "It's a carry-all market bag loosely resembling a beach bag. The cotton canvas i…" at bounding box center [687, 201] width 358 height 95
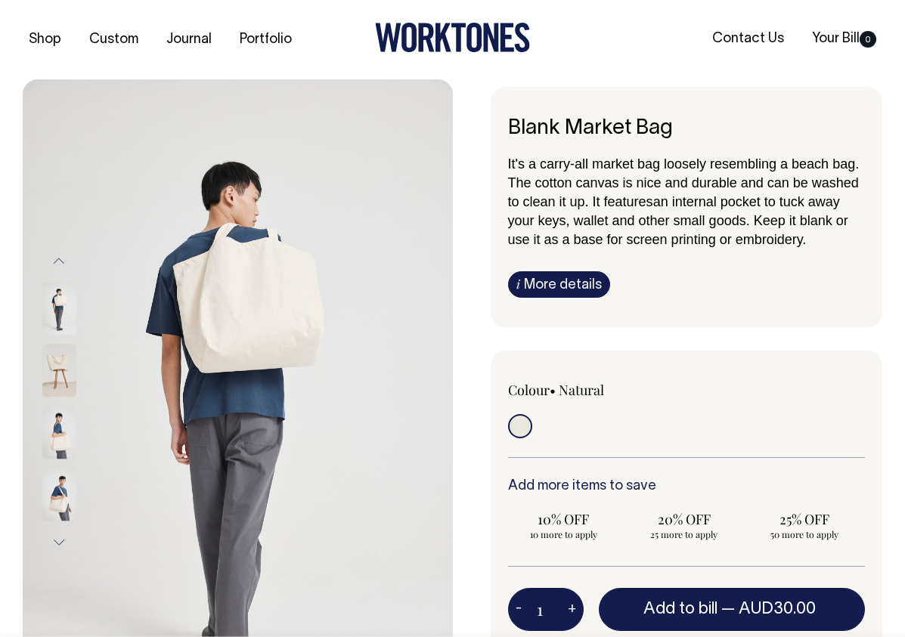
click at [789, 227] on span "an internal pocket to tuck away your keys, wallet and other small goods. Keep i…" at bounding box center [678, 220] width 340 height 53
drag, startPoint x: 805, startPoint y: 235, endPoint x: 586, endPoint y: 200, distance: 222.1
click at [586, 200] on p "It's a carry-all market bag loosely resembling a beach bag. The cotton canvas i…" at bounding box center [687, 201] width 358 height 95
click at [705, 227] on span "an internal pocket to tuck away your keys, wallet and other small goods. Keep i…" at bounding box center [678, 220] width 340 height 53
click at [814, 237] on p "It's a carry-all market bag loosely resembling a beach bag. The cotton canvas i…" at bounding box center [687, 201] width 358 height 95
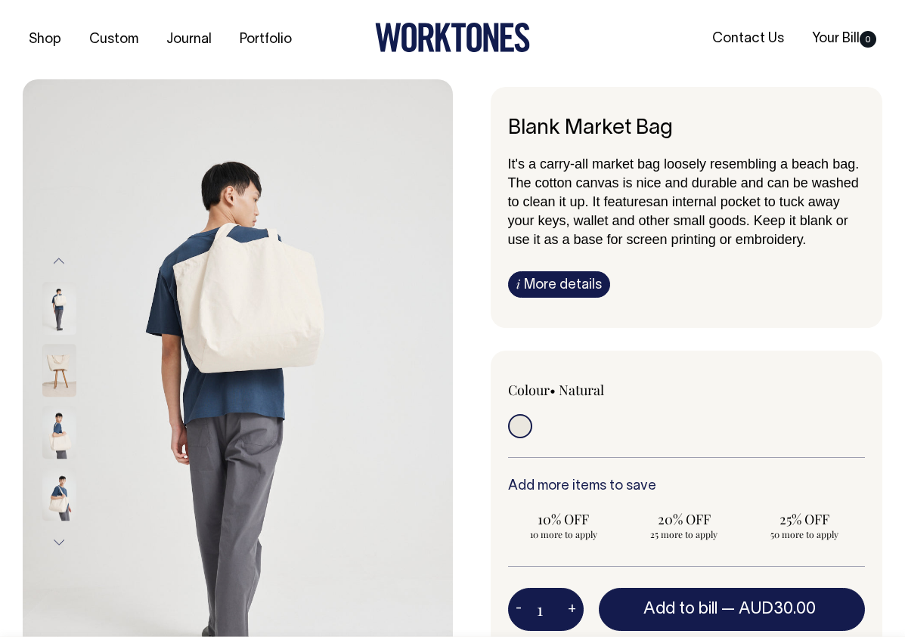
drag, startPoint x: 819, startPoint y: 244, endPoint x: 594, endPoint y: 200, distance: 229.7
click at [594, 200] on p "It's a carry-all market bag loosely resembling a beach bag. The cotton canvas i…" at bounding box center [687, 201] width 358 height 95
click at [562, 227] on span "an internal pocket to tuck away your keys, wallet and other small goods. Keep i…" at bounding box center [678, 220] width 340 height 53
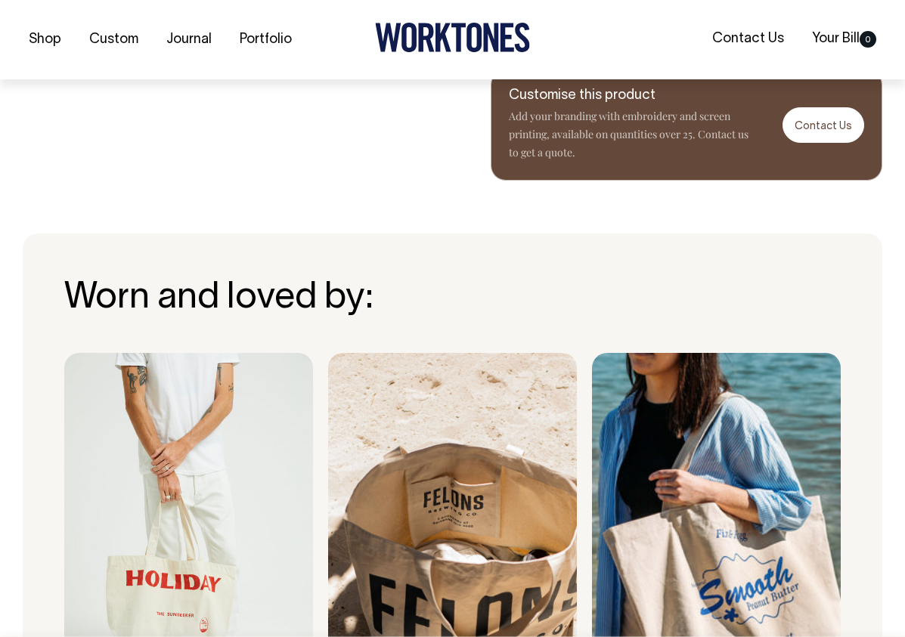
scroll to position [832, 0]
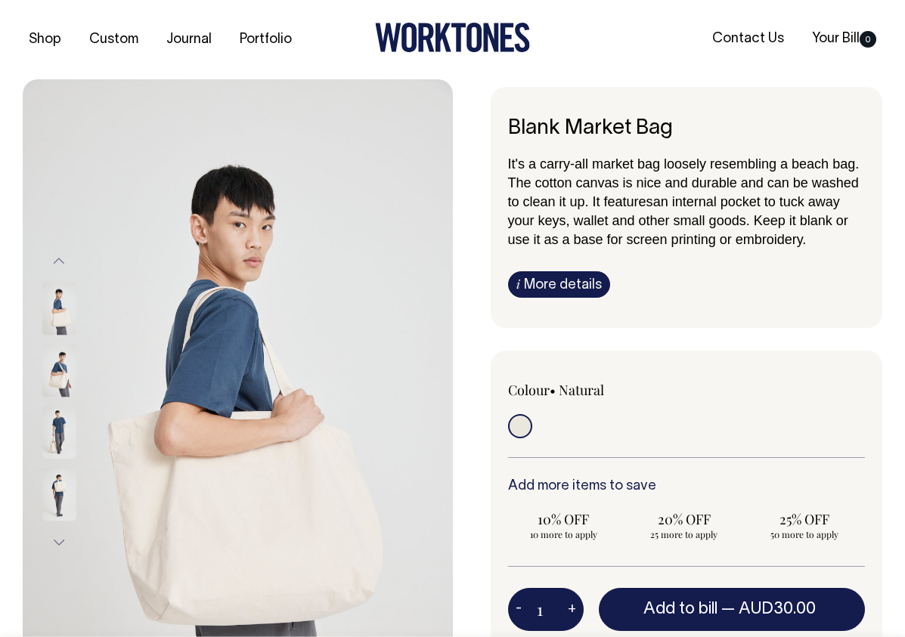
drag, startPoint x: 827, startPoint y: 237, endPoint x: 498, endPoint y: 163, distance: 337.1
click at [497, 163] on div "Blank Market Bag It's a carry-all market bag loosely resembling a beach bag. Th…" at bounding box center [687, 207] width 392 height 241
drag, startPoint x: 739, startPoint y: 309, endPoint x: 713, endPoint y: 295, distance: 30.1
click at [739, 309] on div "Blank Market Bag It's a carry-all market bag loosely resembling a beach bag. Th…" at bounding box center [687, 207] width 392 height 241
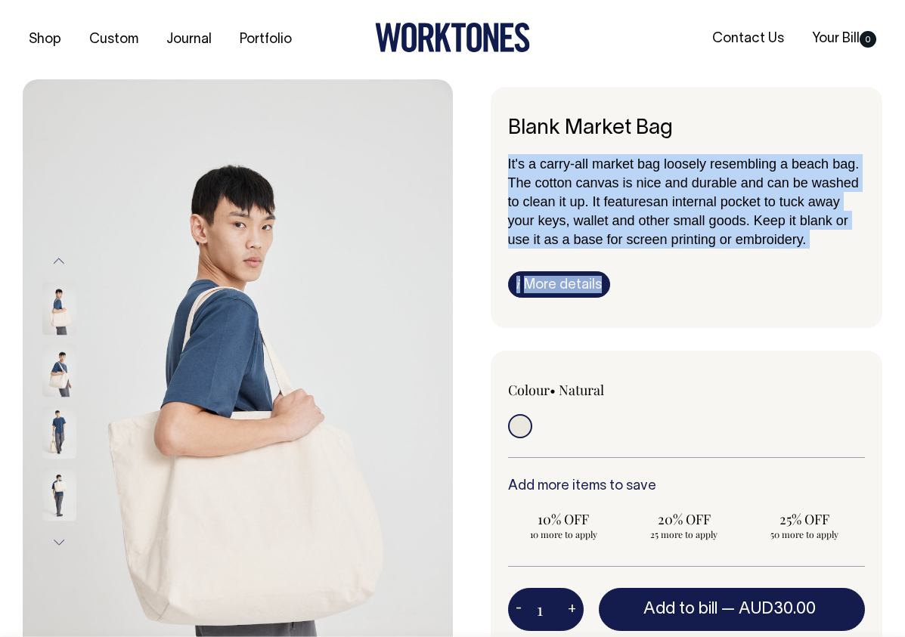
drag, startPoint x: 502, startPoint y: 160, endPoint x: 801, endPoint y: 260, distance: 315.8
click at [801, 259] on div "Blank Market Bag It's a carry-all market bag loosely resembling a beach bag. Th…" at bounding box center [687, 207] width 392 height 241
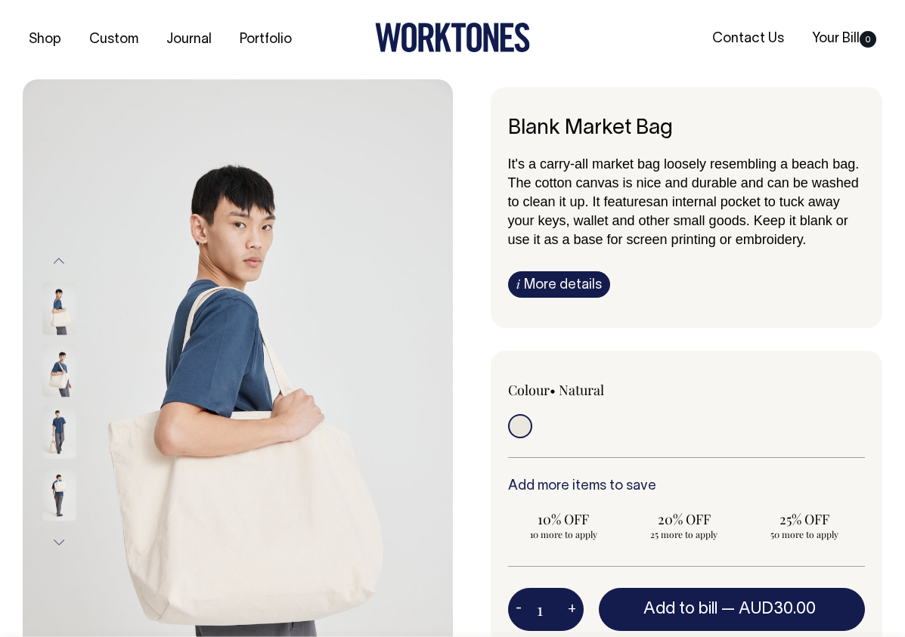
drag, startPoint x: 795, startPoint y: 265, endPoint x: 806, endPoint y: 248, distance: 19.7
click at [795, 262] on div "It's a carry-all market bag loosely resembling a beach bag. The cotton canvas i…" at bounding box center [687, 226] width 358 height 144
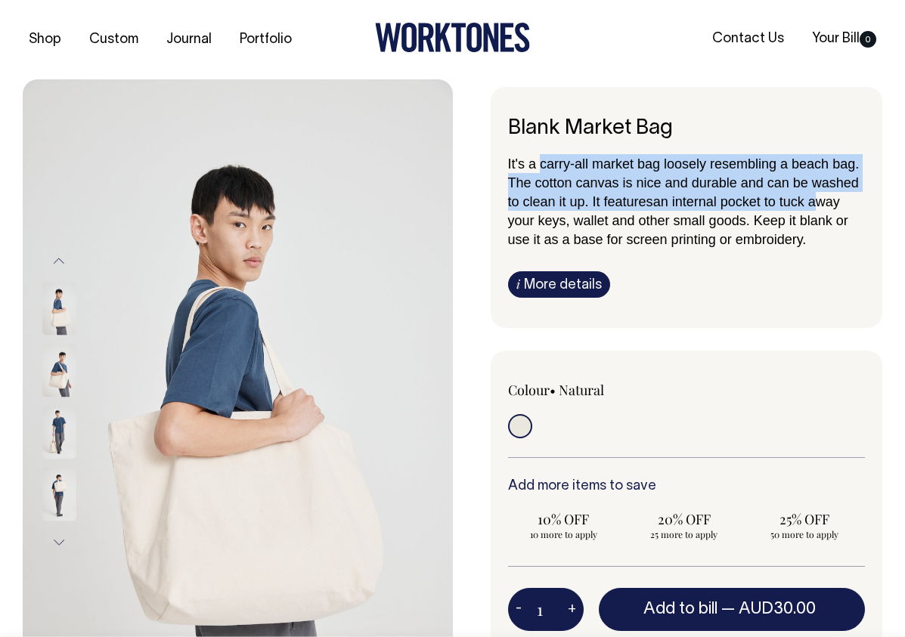
drag, startPoint x: 645, startPoint y: 176, endPoint x: 808, endPoint y: 221, distance: 169.3
click at [816, 214] on p "It's a carry-all market bag loosely resembling a beach bag. The cotton canvas i…" at bounding box center [687, 201] width 358 height 95
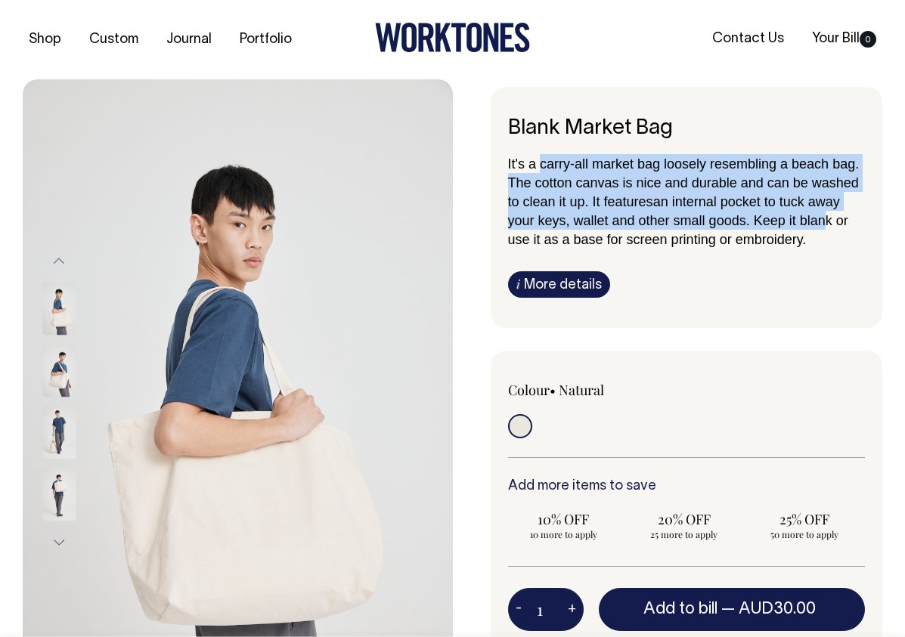
click at [797, 226] on span "an internal pocket to tuck away your keys, wallet and other small goods. Keep i…" at bounding box center [678, 220] width 340 height 53
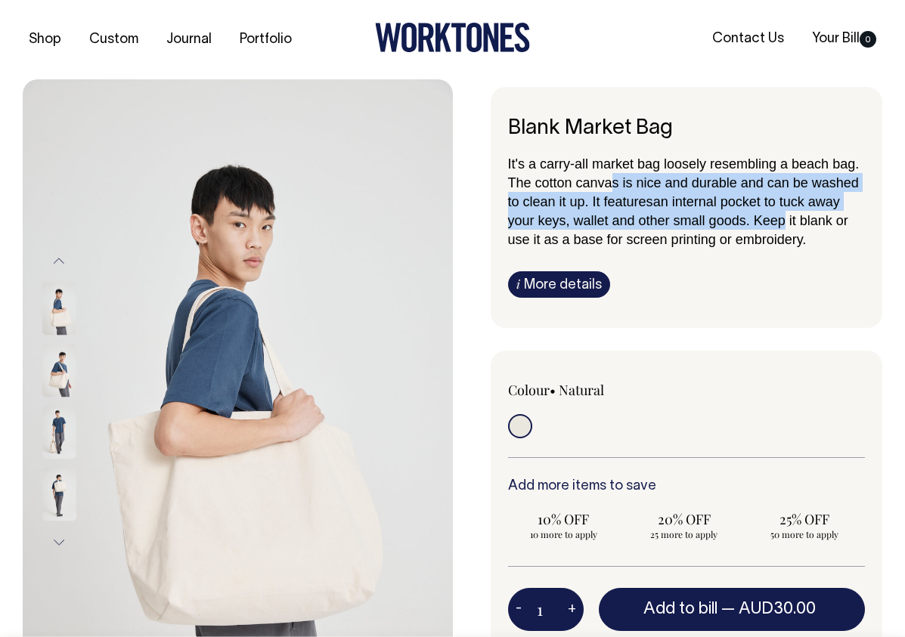
drag, startPoint x: 612, startPoint y: 184, endPoint x: 781, endPoint y: 226, distance: 174.6
click at [781, 226] on p "It's a carry-all market bag loosely resembling a beach bag. The cotton canvas i…" at bounding box center [687, 201] width 358 height 95
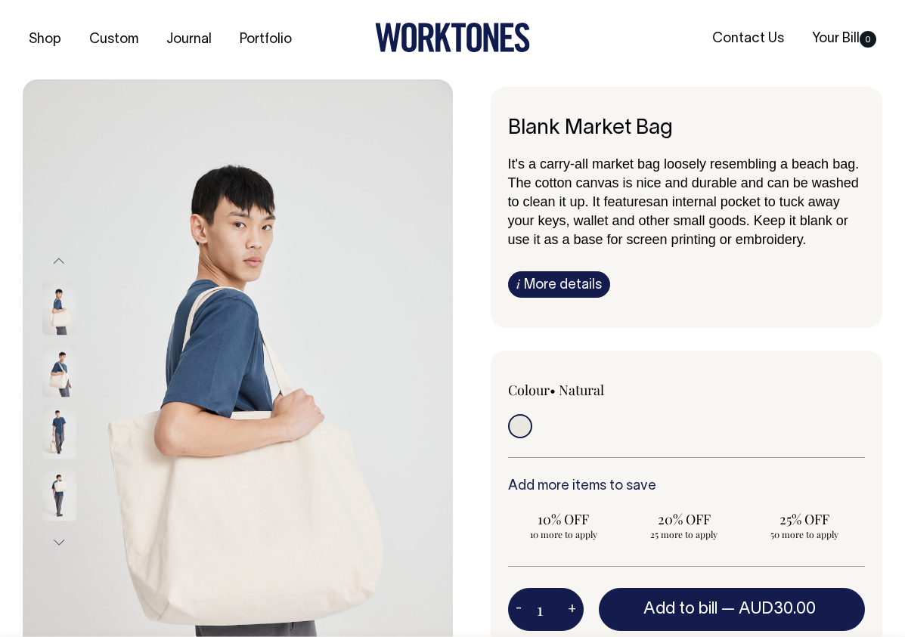
click at [807, 255] on div "It's a carry-all market bag loosely resembling a beach bag. The cotton canvas i…" at bounding box center [687, 226] width 358 height 144
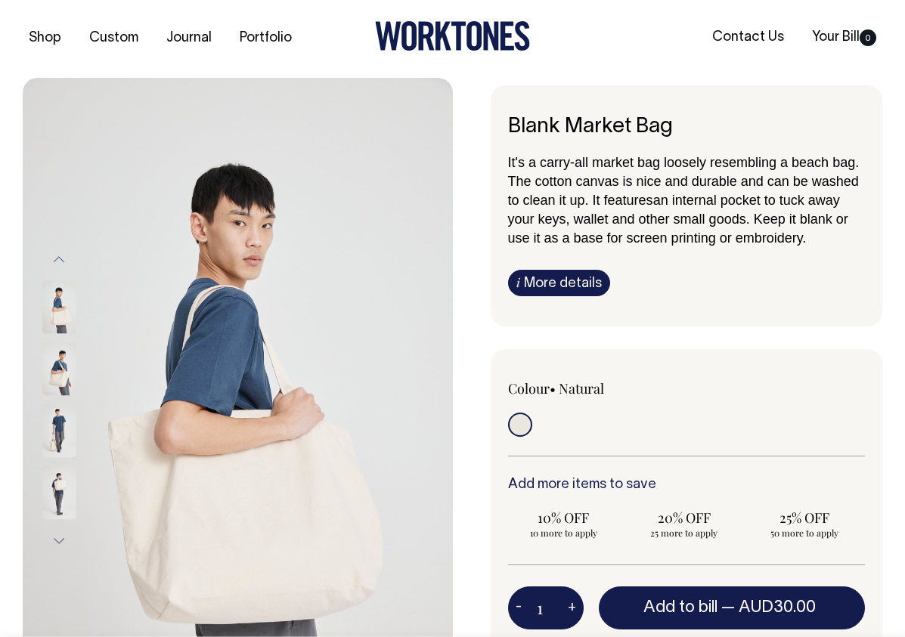
scroll to position [1, 0]
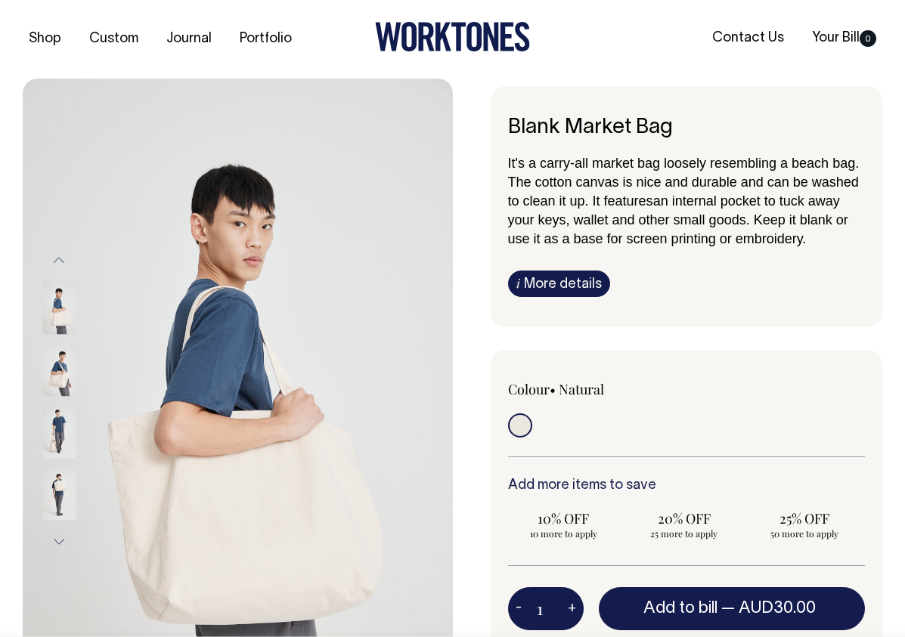
click at [544, 272] on link "i More details" at bounding box center [559, 284] width 102 height 26
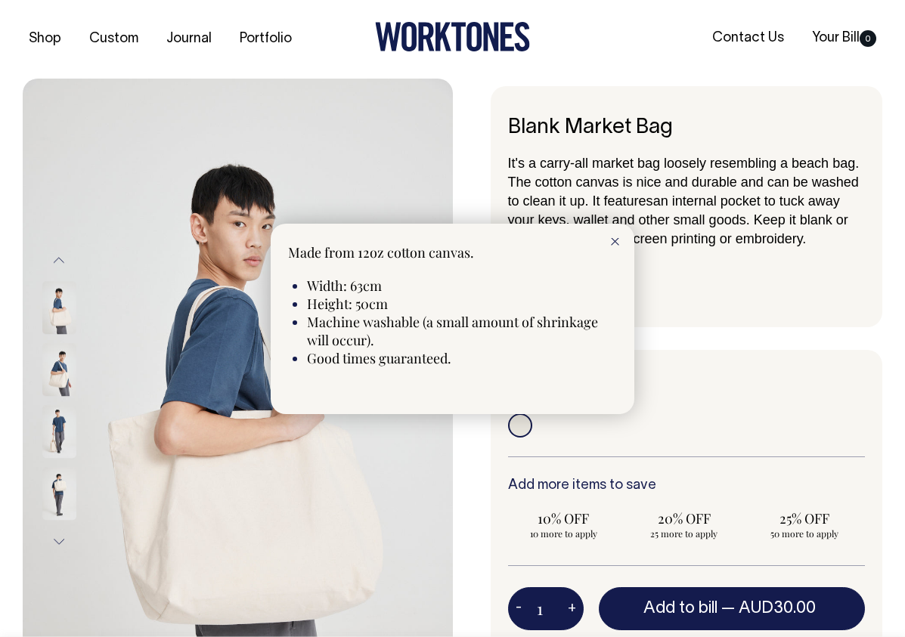
scroll to position [0, 0]
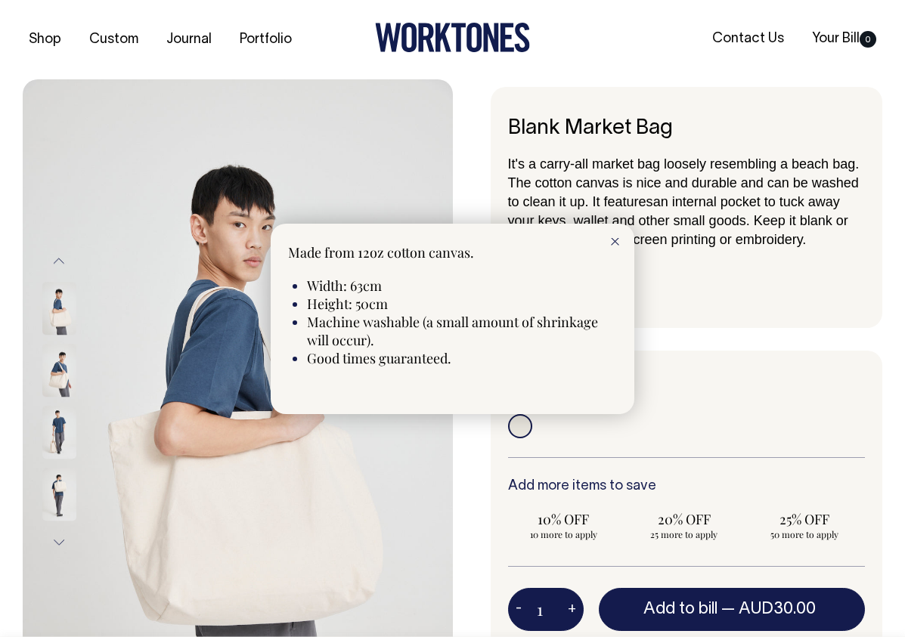
drag, startPoint x: 351, startPoint y: 305, endPoint x: 408, endPoint y: 308, distance: 56.8
click at [408, 308] on li "Height: 50cm" at bounding box center [462, 304] width 310 height 18
click at [621, 245] on div at bounding box center [615, 240] width 39 height 33
